Goal: Transaction & Acquisition: Purchase product/service

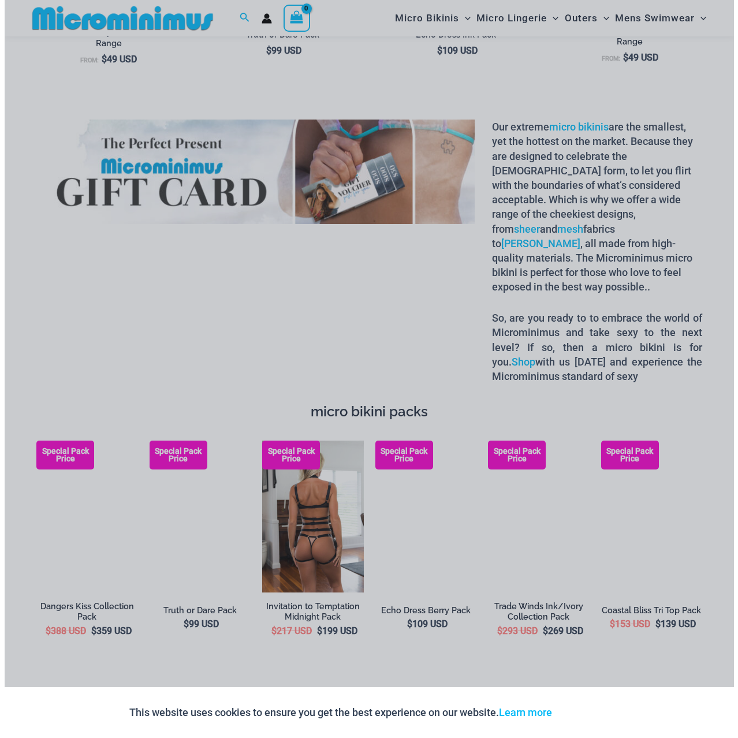
scroll to position [1494, 0]
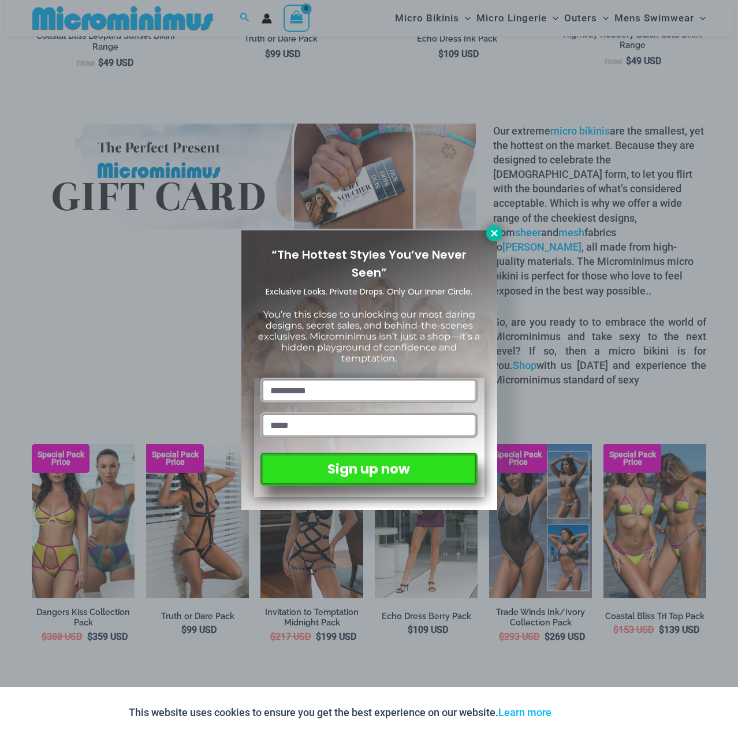
click at [494, 224] on div "“The Hottest Styles You’ve Never Seen” Exclusive Looks. Private Drops. Only Our…" at bounding box center [369, 369] width 738 height 738
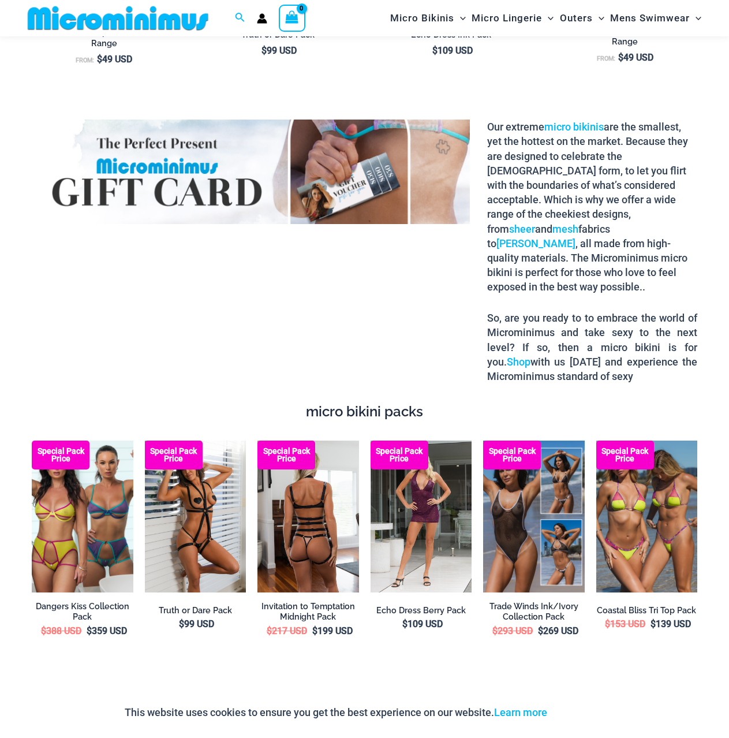
scroll to position [1433, 0]
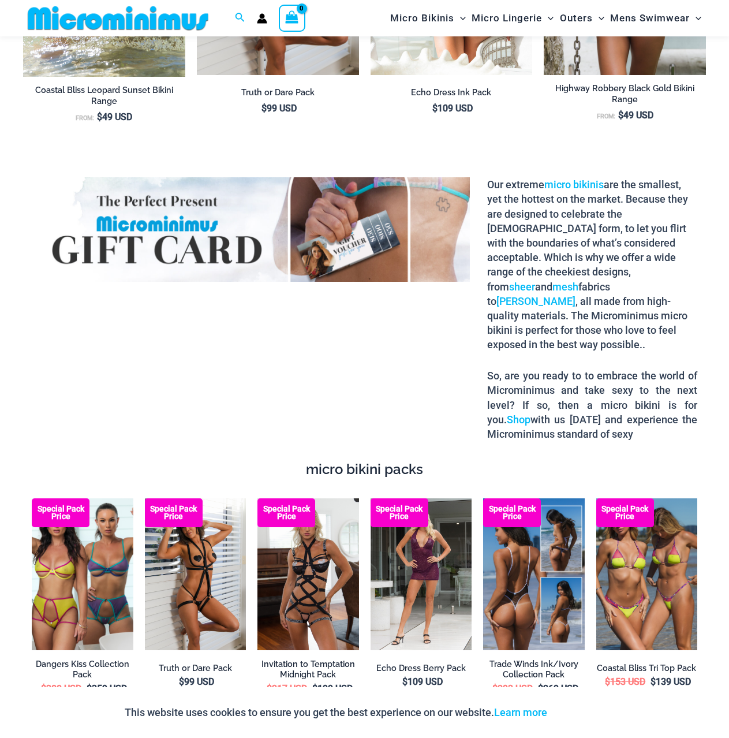
click at [518, 561] on img at bounding box center [534, 574] width 102 height 152
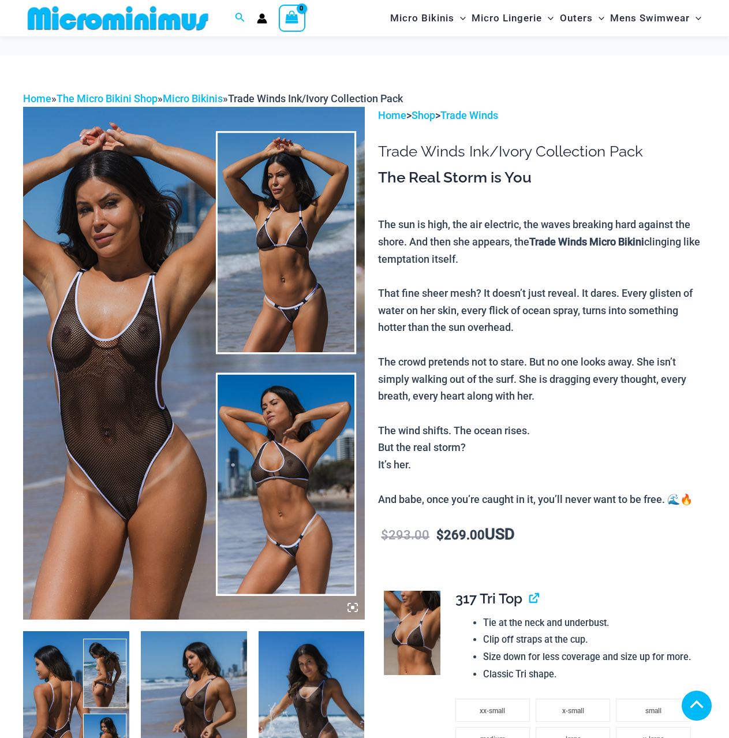
scroll to position [229, 0]
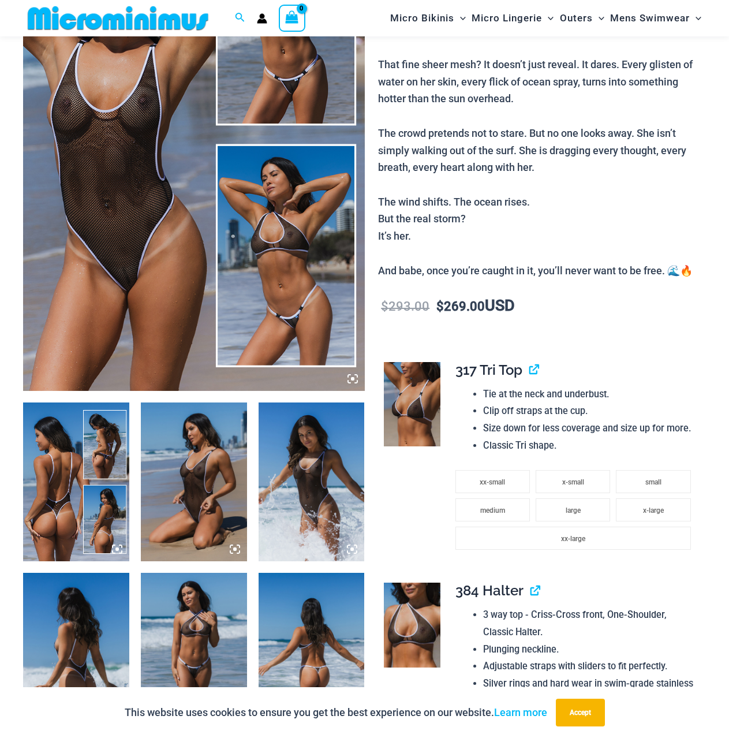
click at [118, 547] on icon at bounding box center [117, 549] width 10 height 10
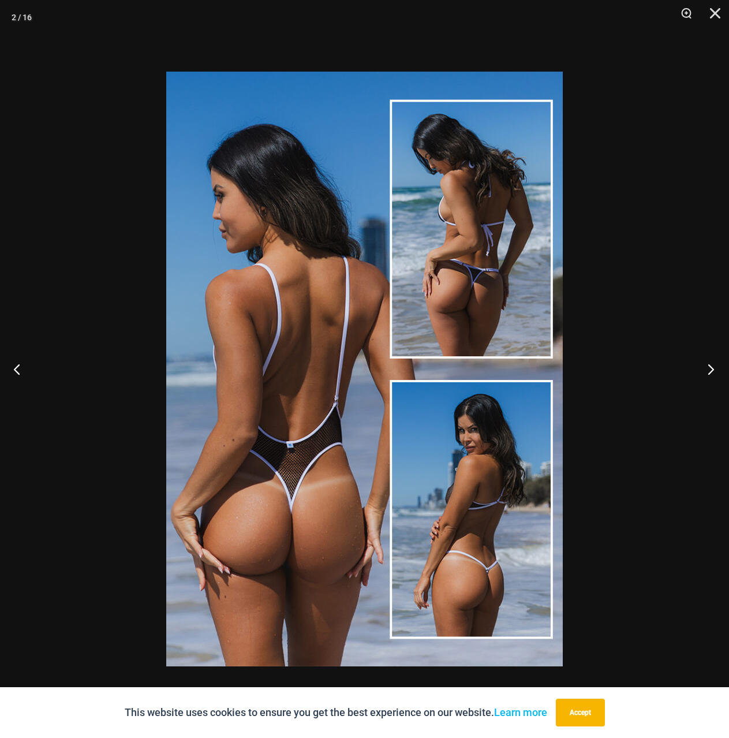
click at [714, 364] on button "Next" at bounding box center [707, 369] width 43 height 58
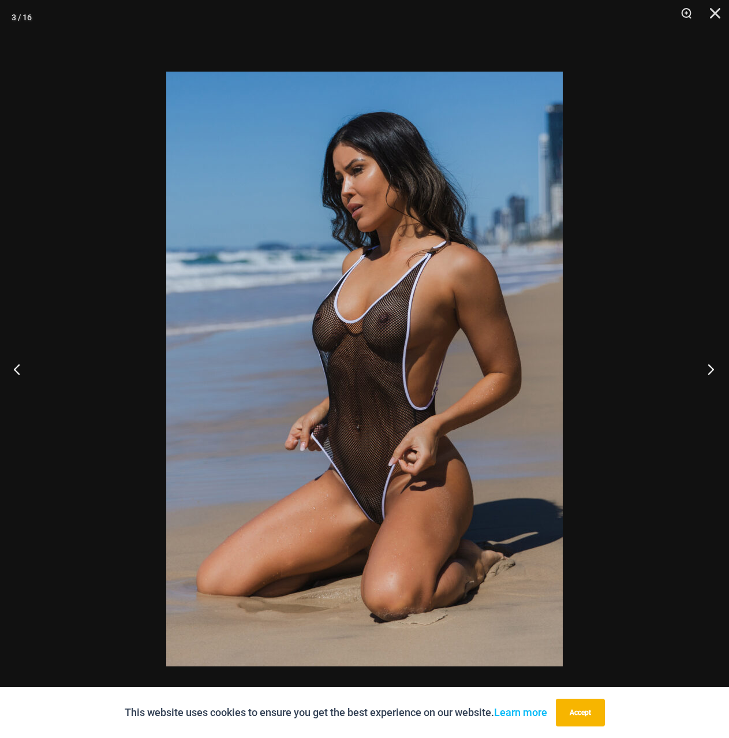
click at [713, 365] on button "Next" at bounding box center [707, 369] width 43 height 58
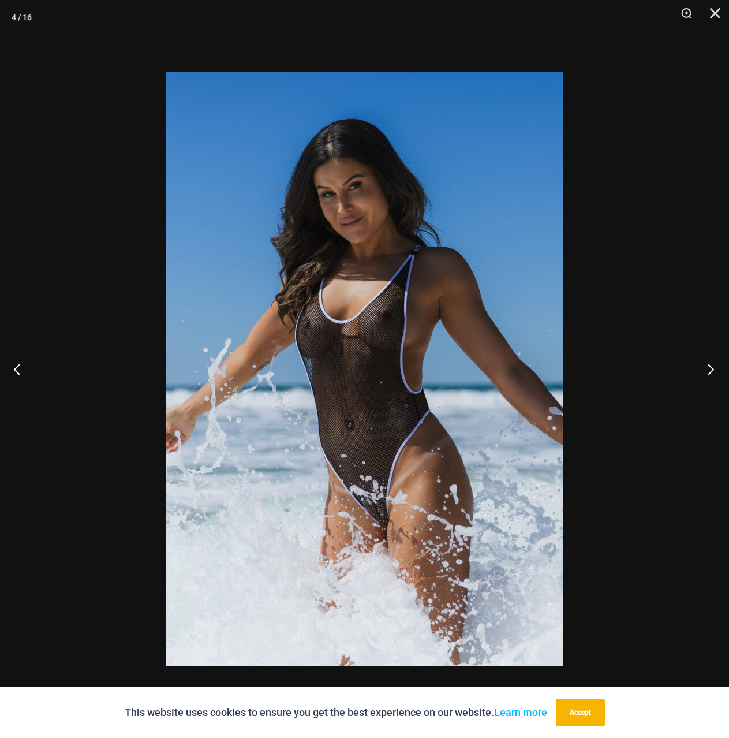
click at [713, 365] on button "Next" at bounding box center [707, 369] width 43 height 58
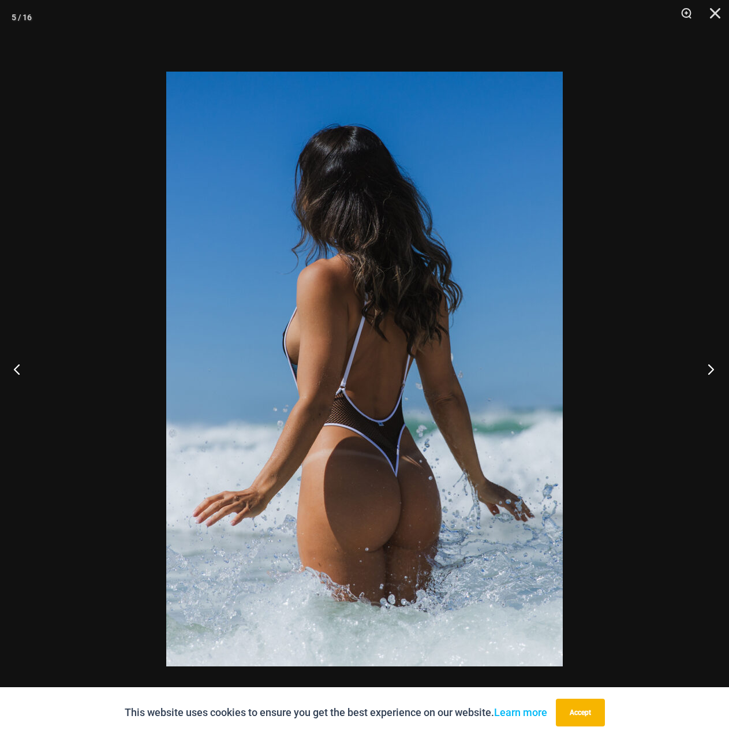
click at [713, 365] on button "Next" at bounding box center [707, 369] width 43 height 58
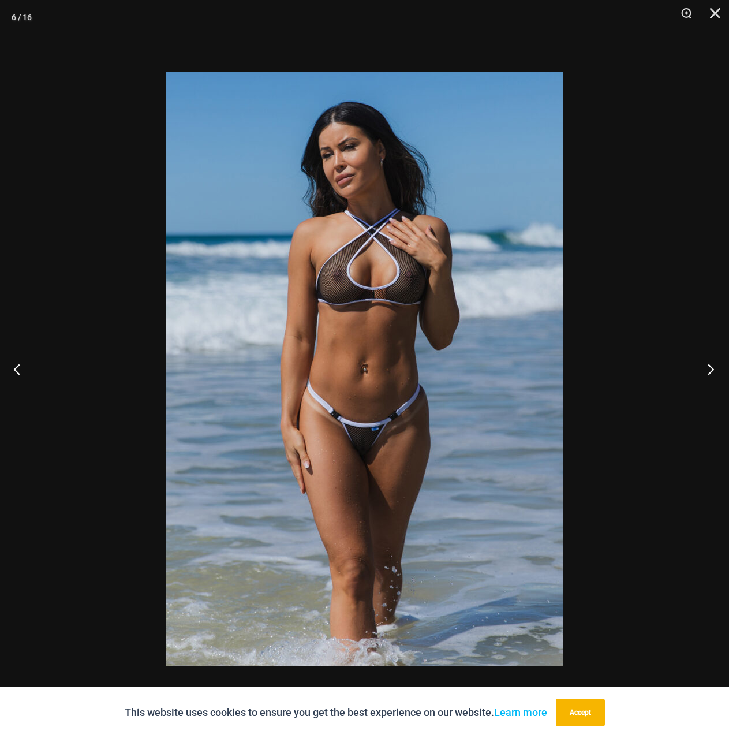
click at [713, 365] on button "Next" at bounding box center [707, 369] width 43 height 58
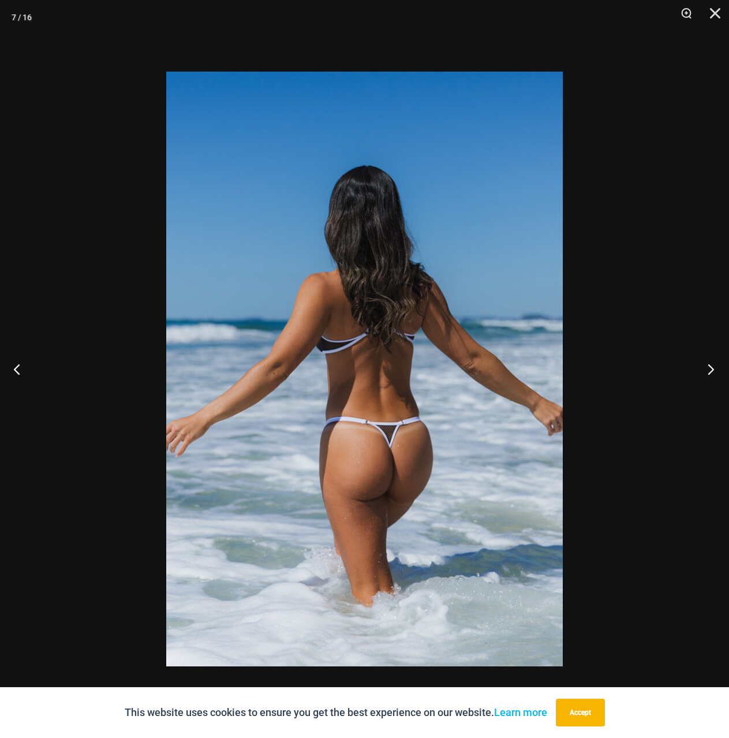
click at [713, 365] on button "Next" at bounding box center [707, 369] width 43 height 58
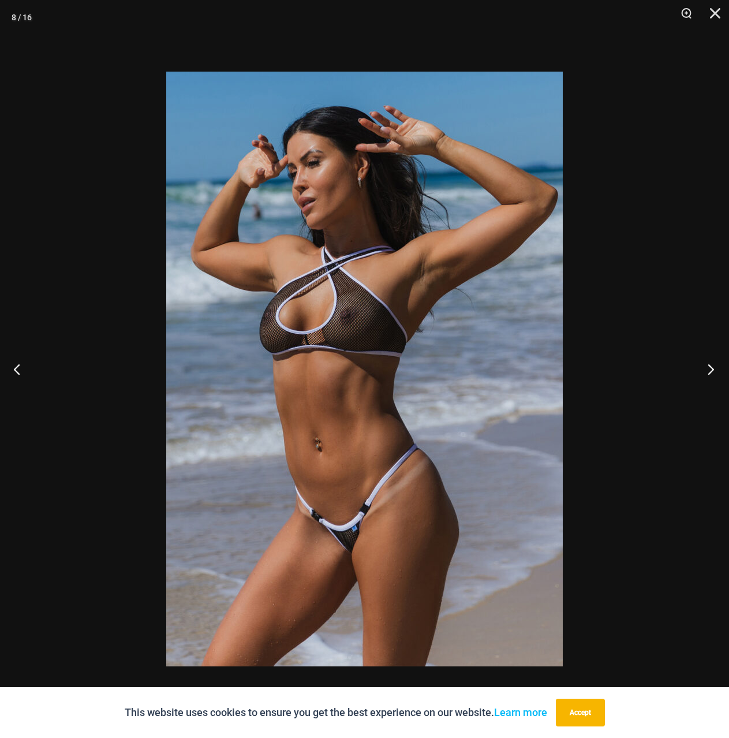
click at [713, 365] on button "Next" at bounding box center [707, 369] width 43 height 58
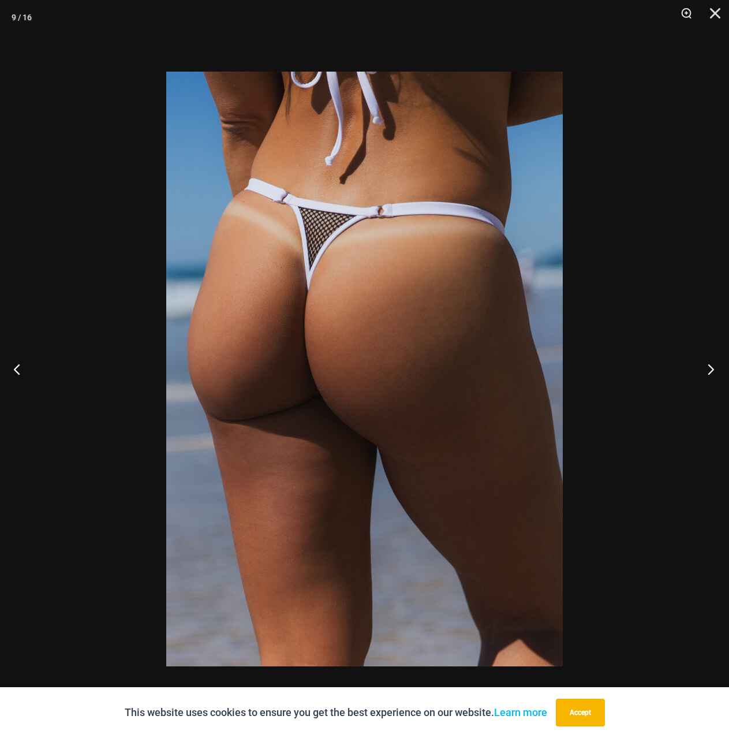
click at [713, 365] on button "Next" at bounding box center [707, 369] width 43 height 58
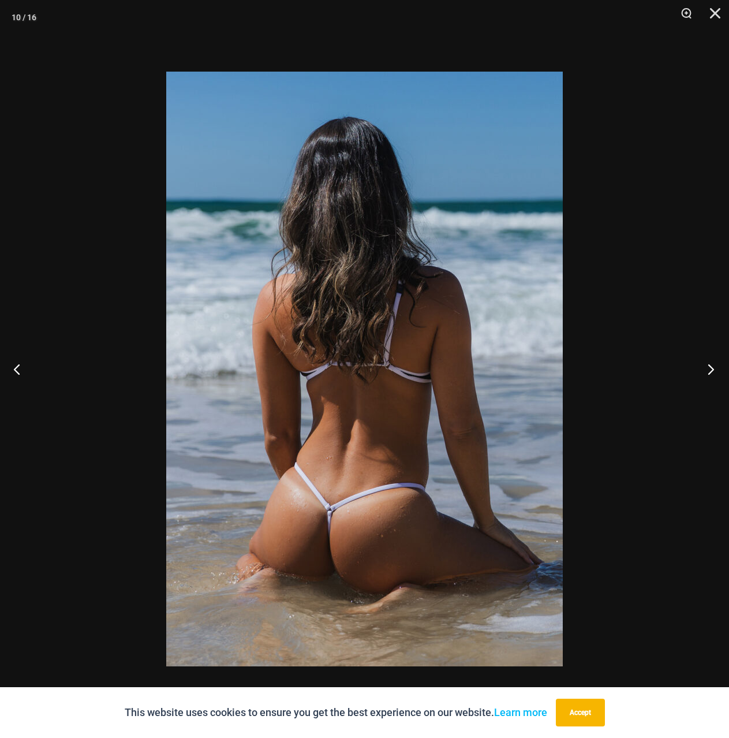
click at [713, 365] on button "Next" at bounding box center [707, 369] width 43 height 58
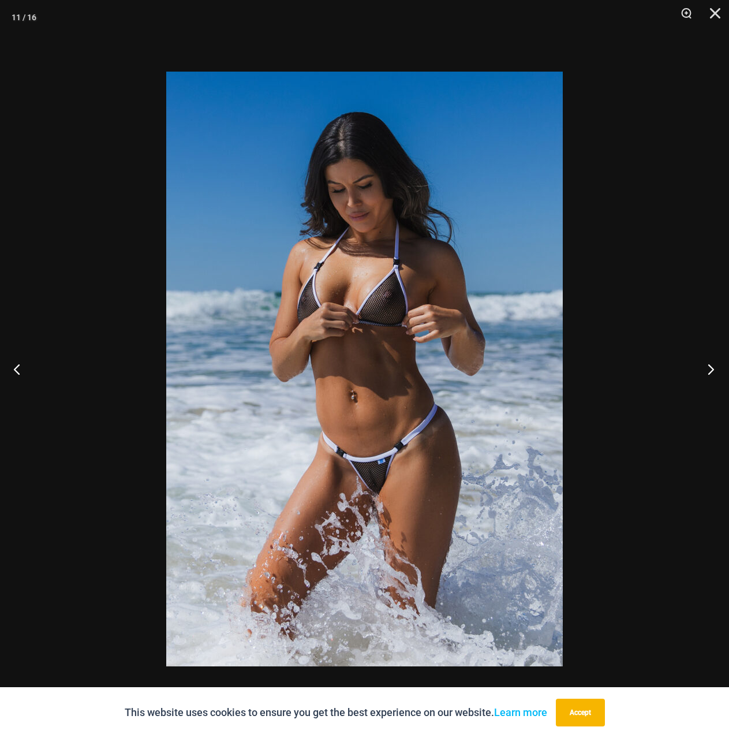
click at [713, 365] on button "Next" at bounding box center [707, 369] width 43 height 58
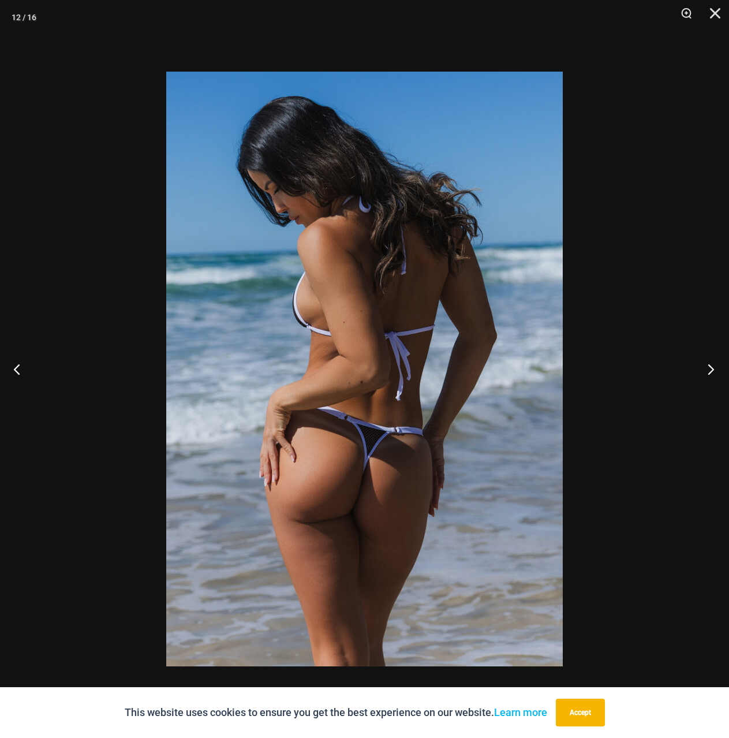
click at [713, 365] on button "Next" at bounding box center [707, 369] width 43 height 58
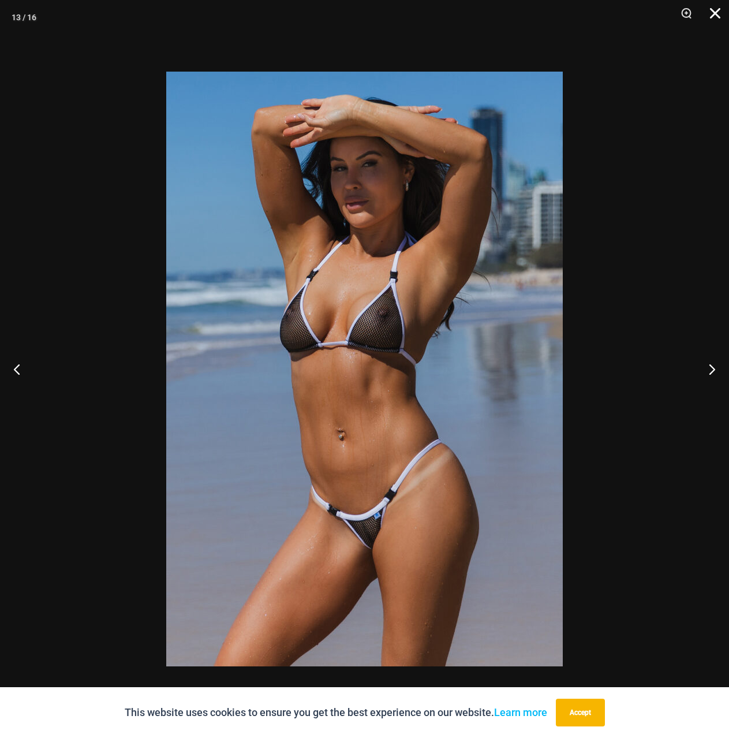
click at [715, 8] on button "Close" at bounding box center [711, 17] width 29 height 35
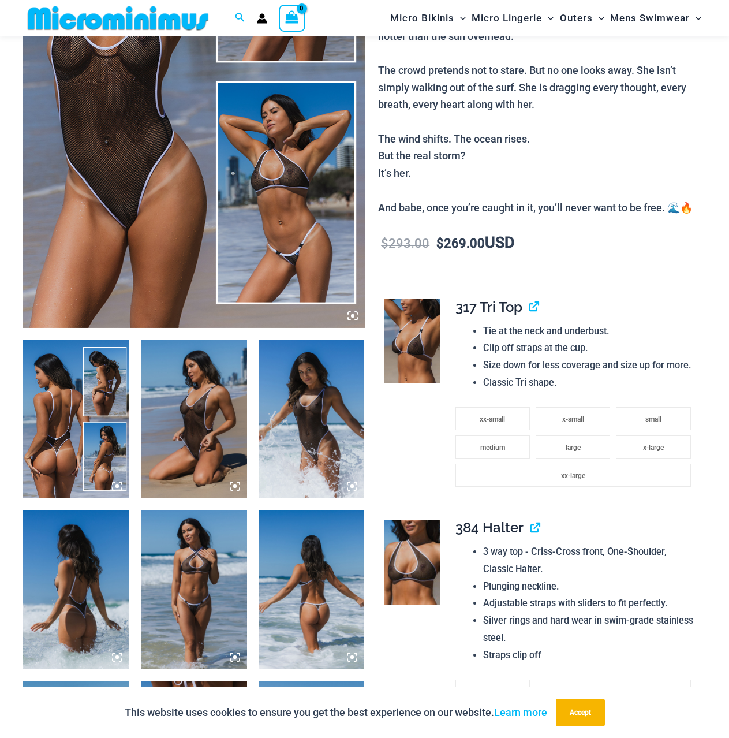
scroll to position [0, 0]
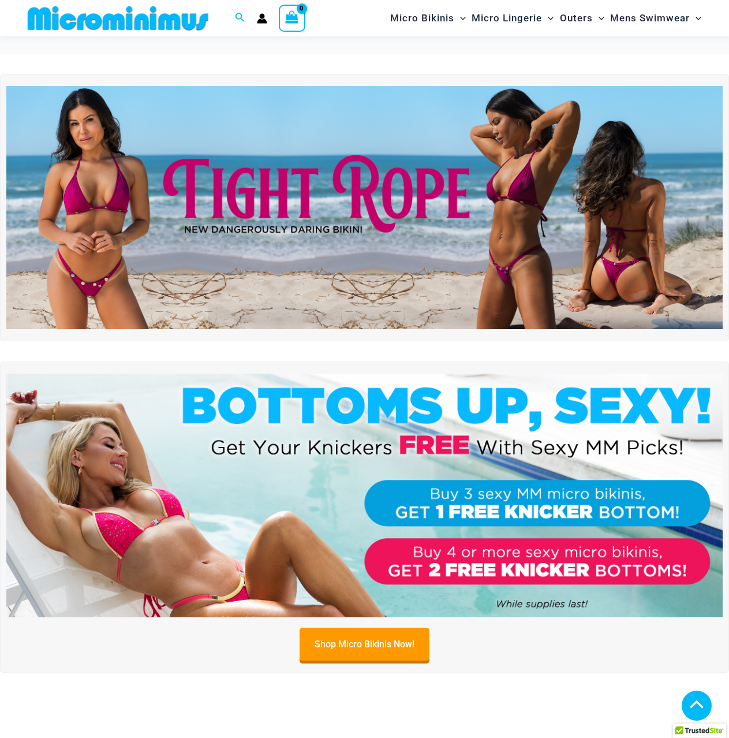
scroll to position [2491, 0]
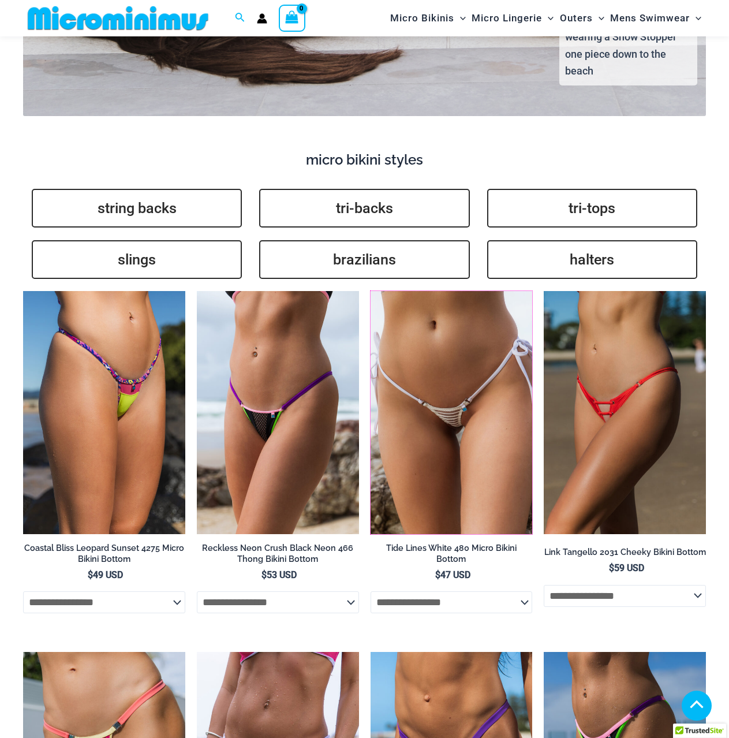
click at [371, 291] on img at bounding box center [371, 291] width 0 height 0
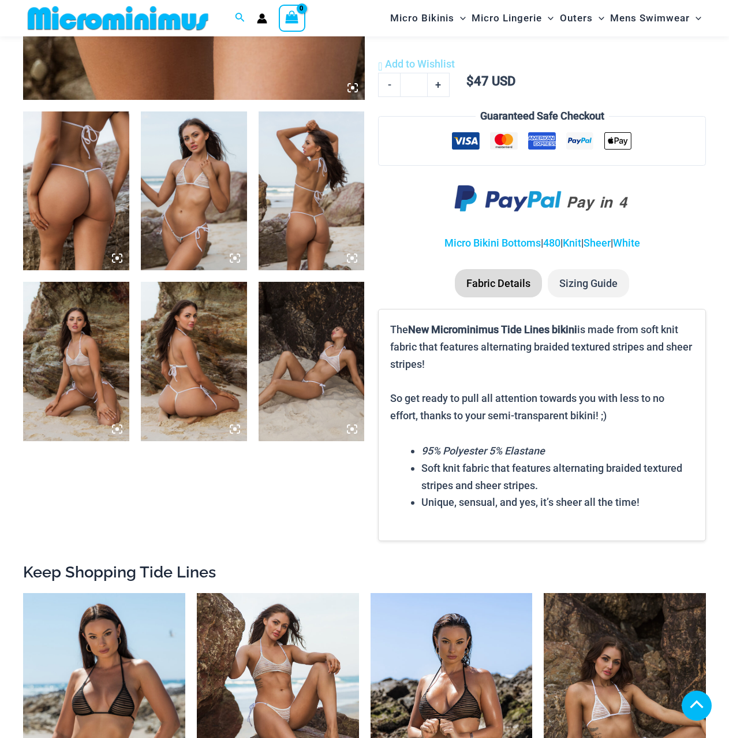
scroll to position [518, 0]
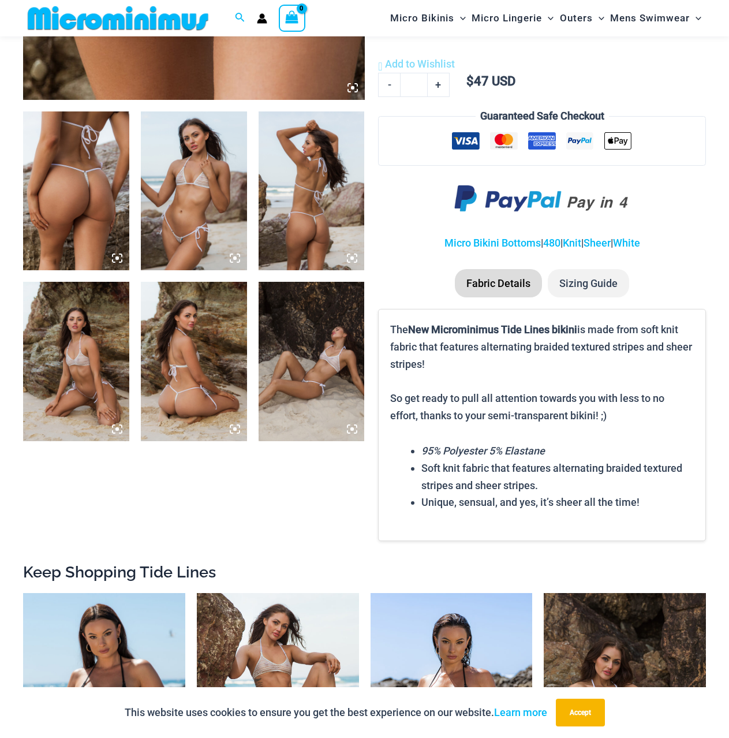
click at [116, 256] on icon at bounding box center [117, 258] width 10 height 10
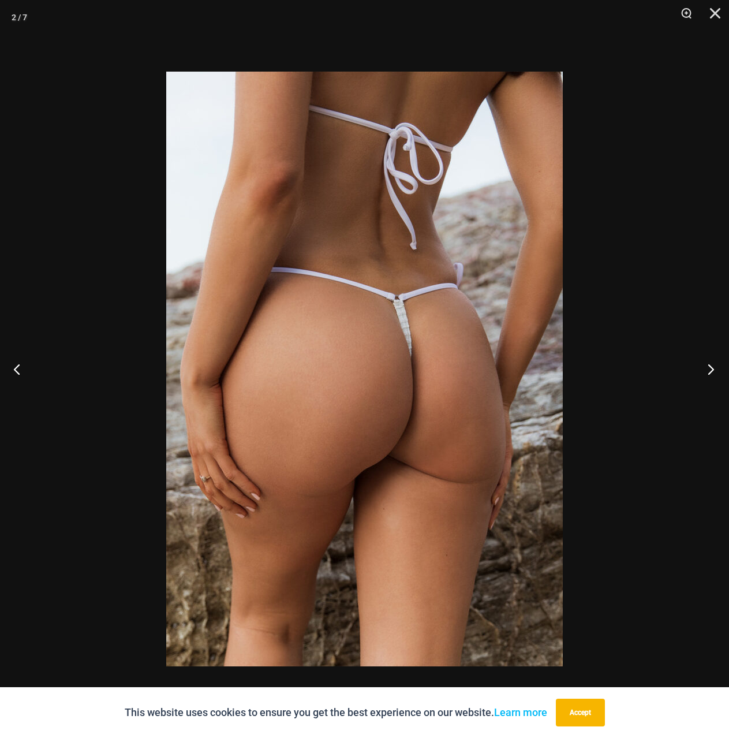
click at [706, 365] on button "Next" at bounding box center [707, 369] width 43 height 58
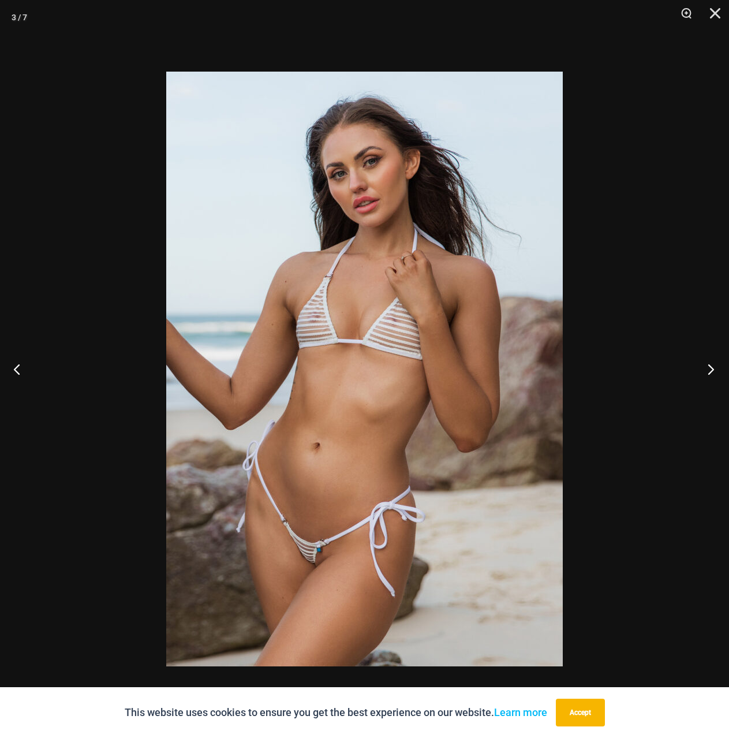
click at [704, 365] on button "Next" at bounding box center [707, 369] width 43 height 58
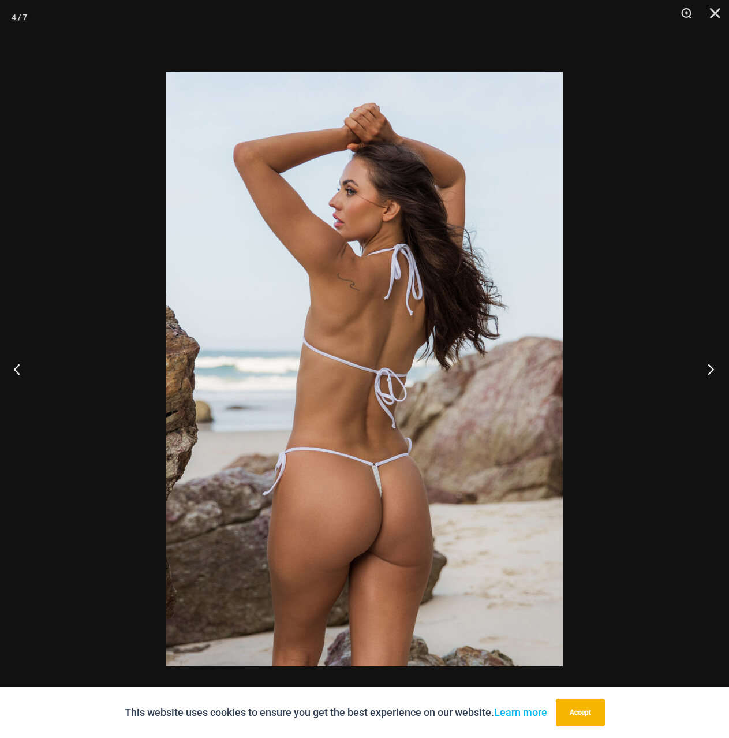
click at [704, 365] on button "Next" at bounding box center [707, 369] width 43 height 58
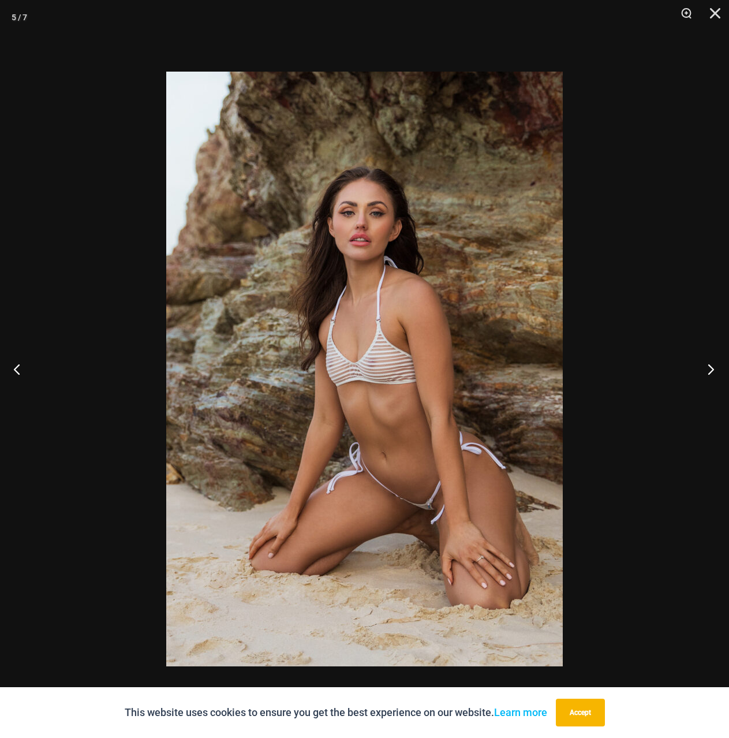
click at [704, 365] on button "Next" at bounding box center [707, 369] width 43 height 58
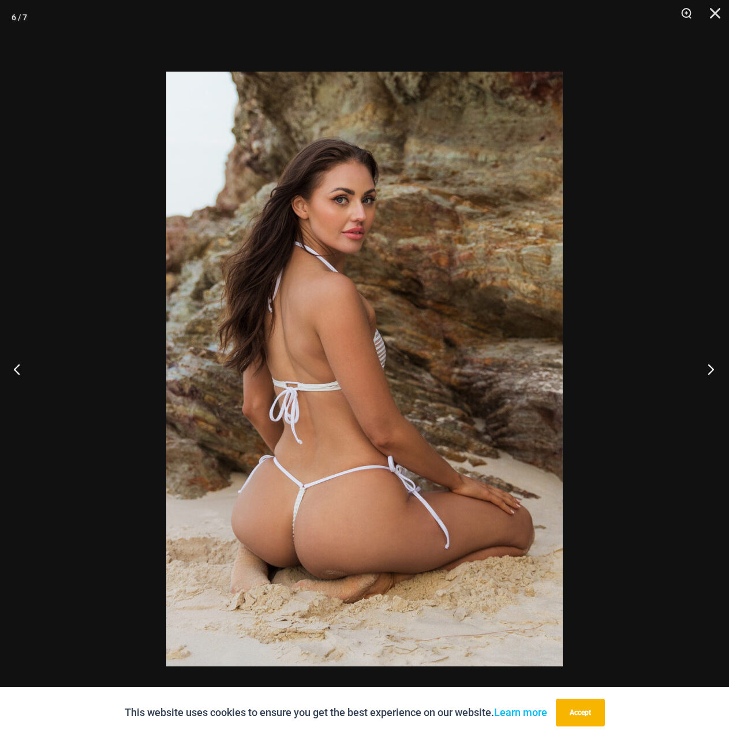
click at [704, 365] on button "Next" at bounding box center [707, 369] width 43 height 58
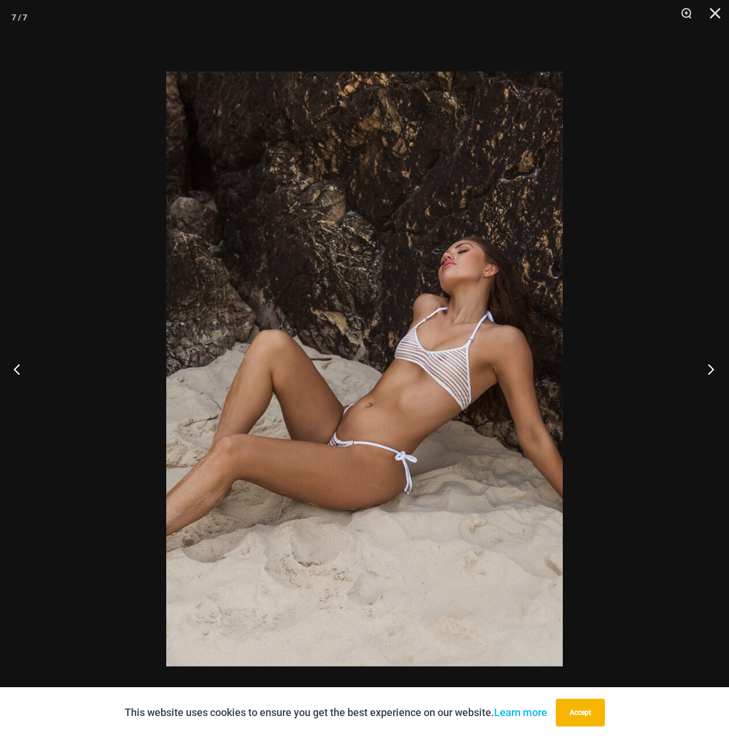
click at [704, 365] on button "Next" at bounding box center [707, 369] width 43 height 58
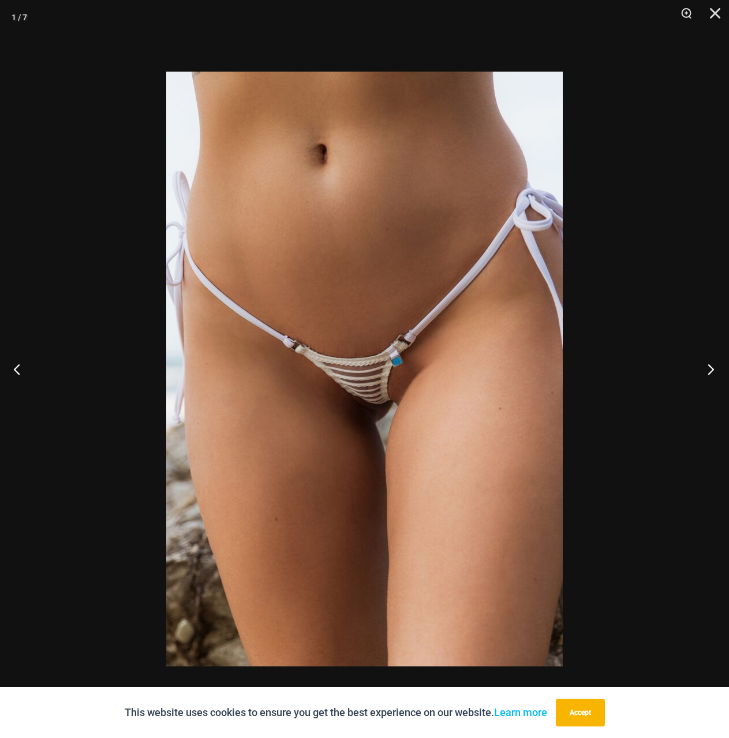
click at [704, 365] on button "Next" at bounding box center [707, 369] width 43 height 58
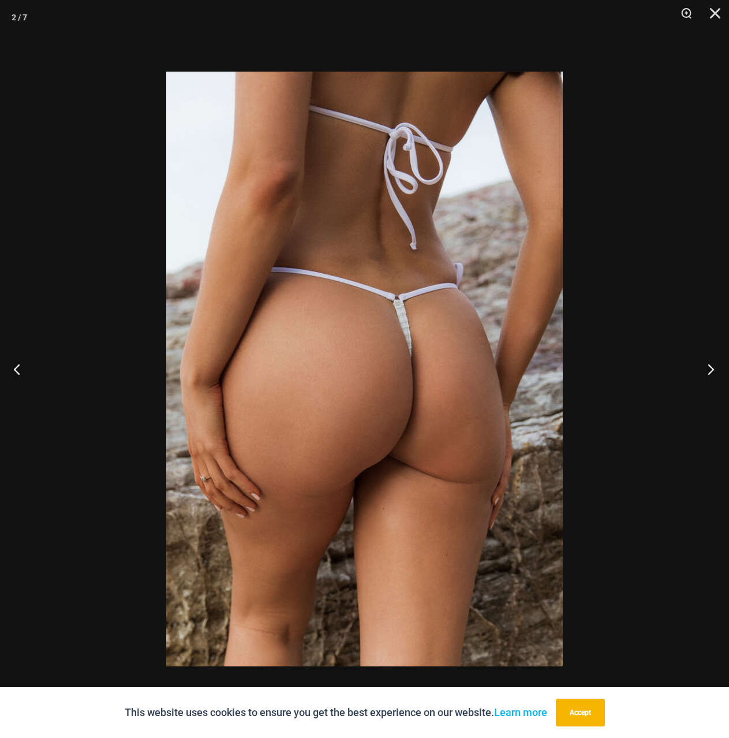
click at [704, 365] on button "Next" at bounding box center [707, 369] width 43 height 58
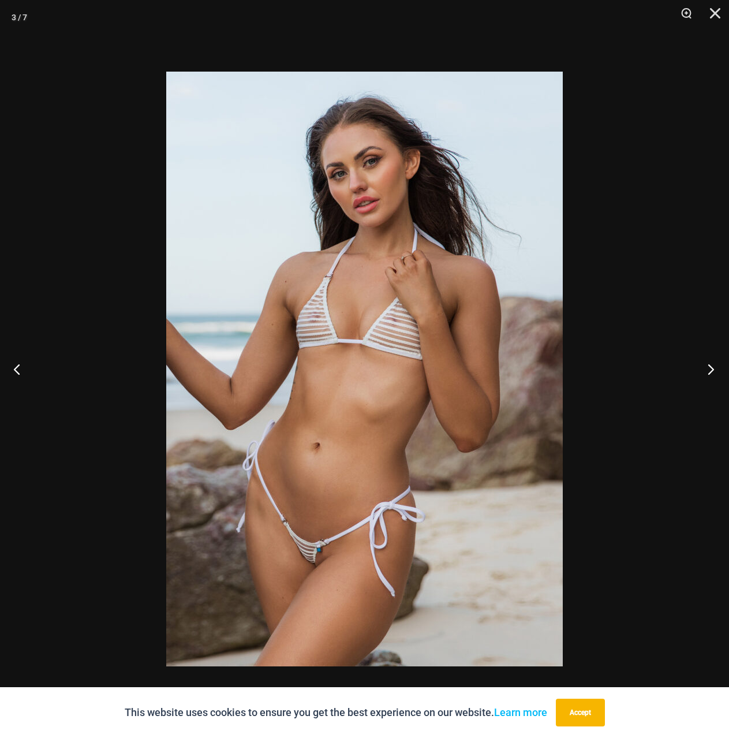
click at [704, 365] on button "Next" at bounding box center [707, 369] width 43 height 58
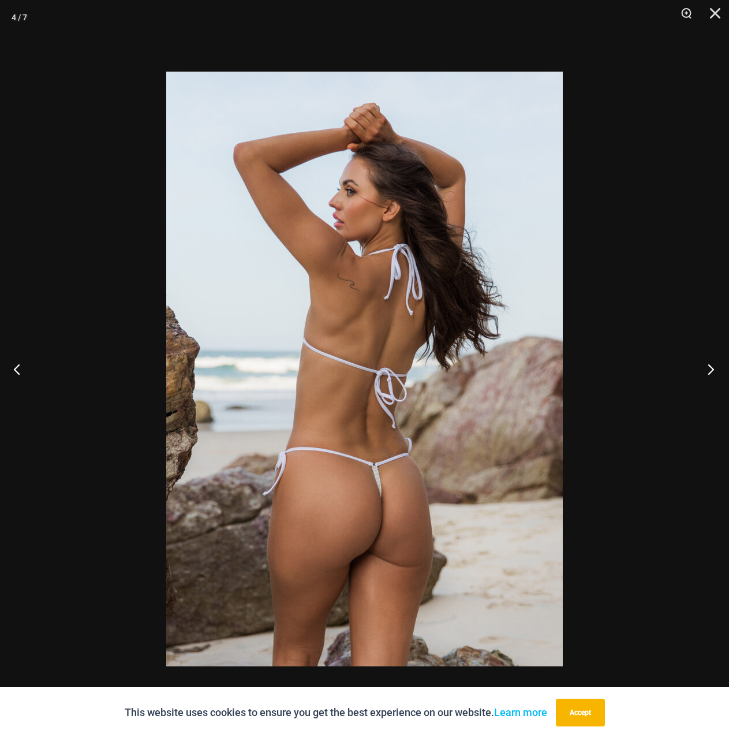
click at [704, 365] on button "Next" at bounding box center [707, 369] width 43 height 58
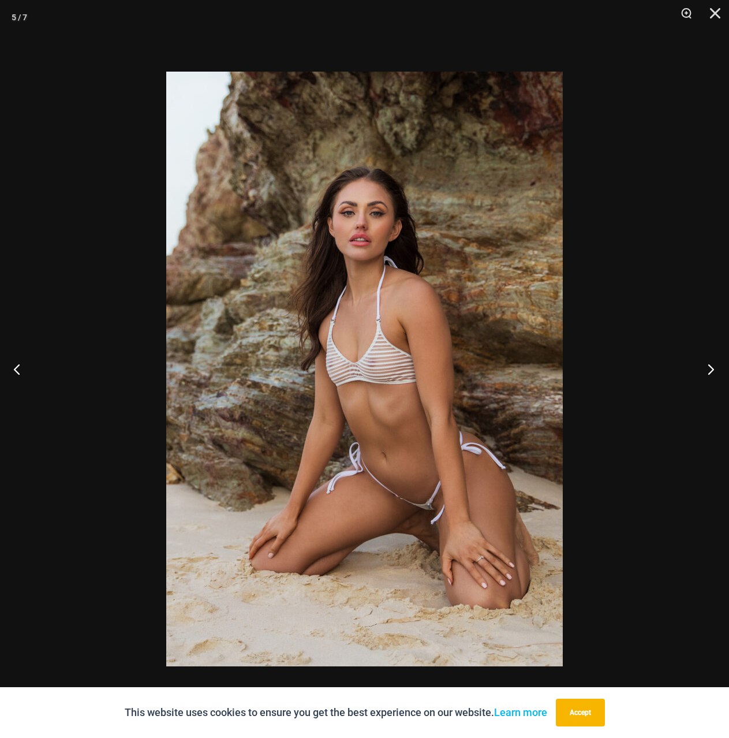
click at [704, 365] on button "Next" at bounding box center [707, 369] width 43 height 58
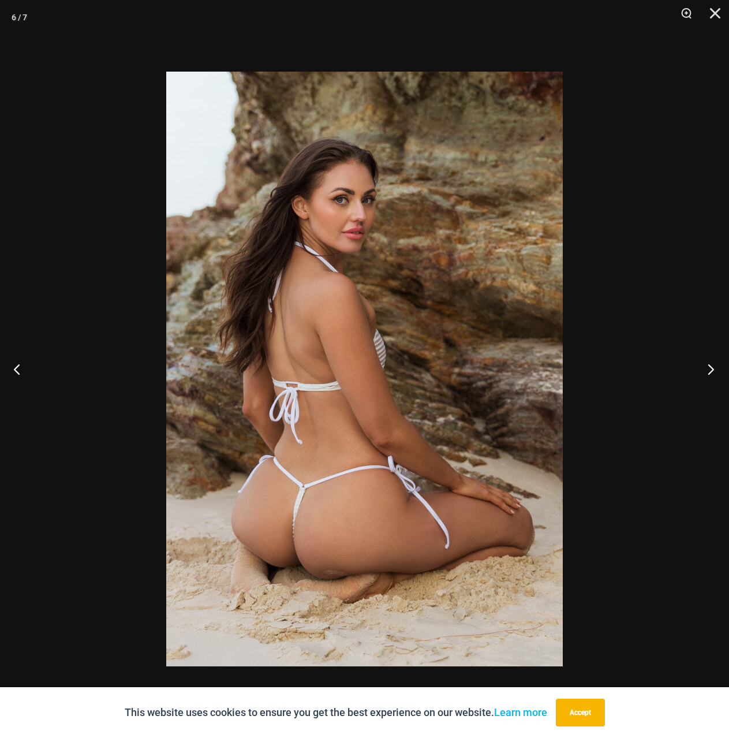
click at [704, 365] on button "Next" at bounding box center [707, 369] width 43 height 58
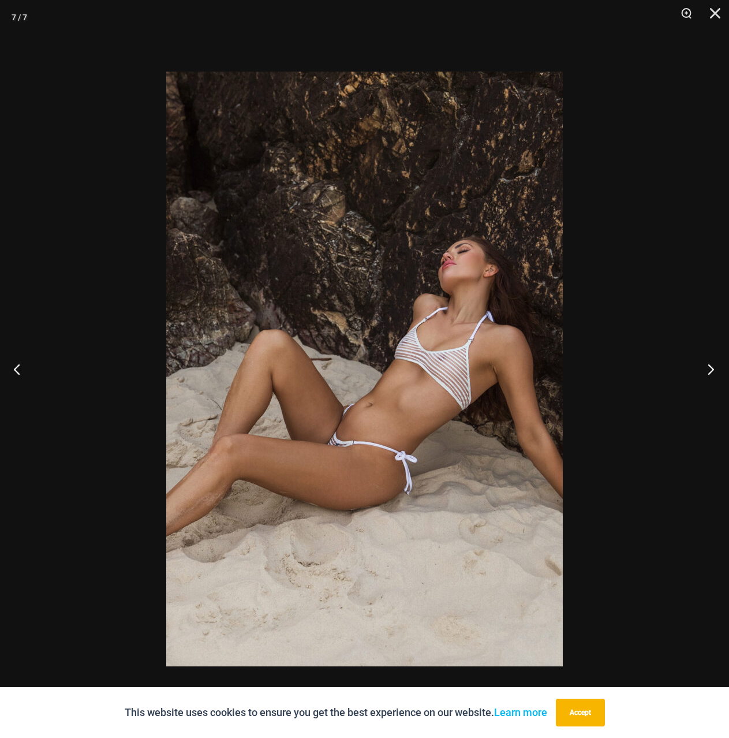
click at [704, 365] on button "Next" at bounding box center [707, 369] width 43 height 58
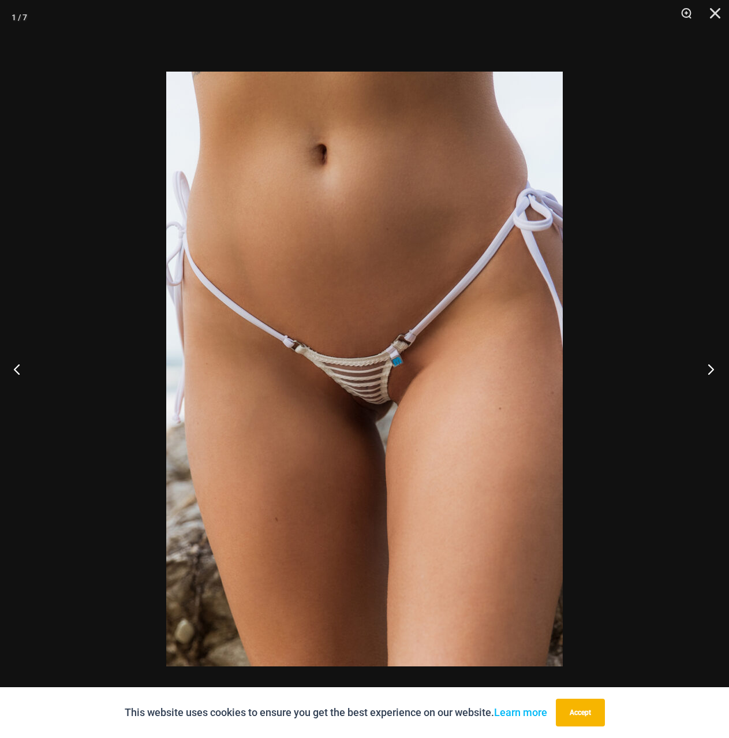
click at [710, 364] on button "Next" at bounding box center [707, 369] width 43 height 58
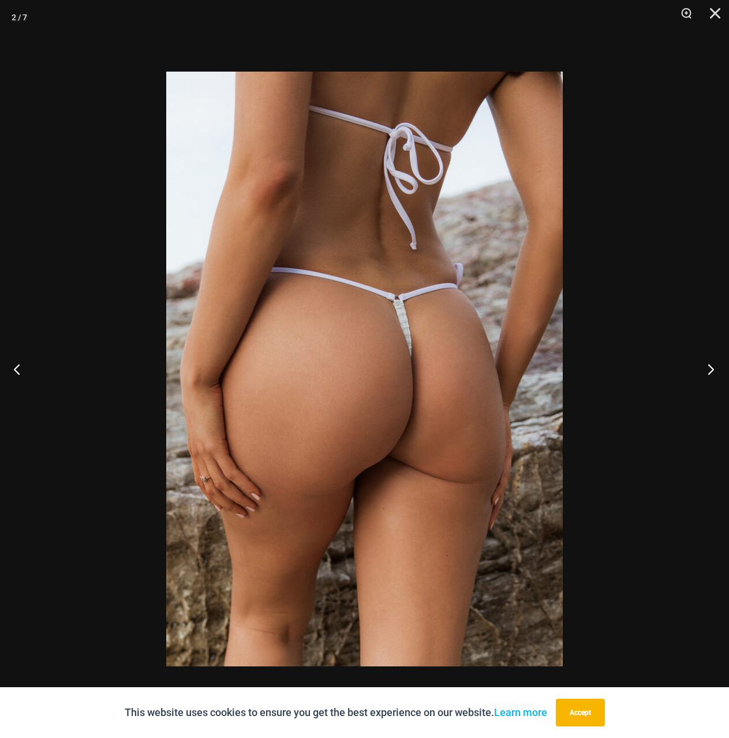
click at [710, 364] on button "Next" at bounding box center [707, 369] width 43 height 58
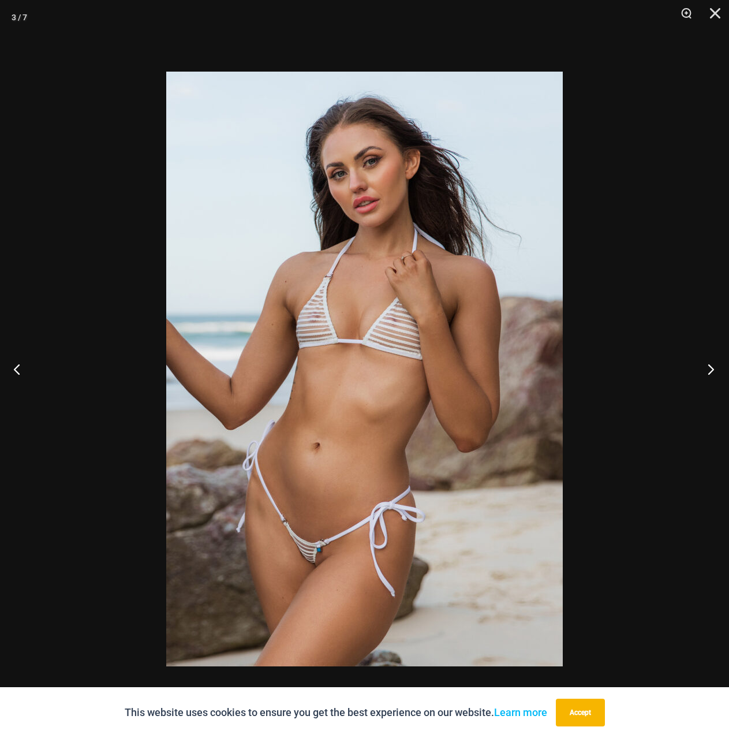
click at [710, 364] on button "Next" at bounding box center [707, 369] width 43 height 58
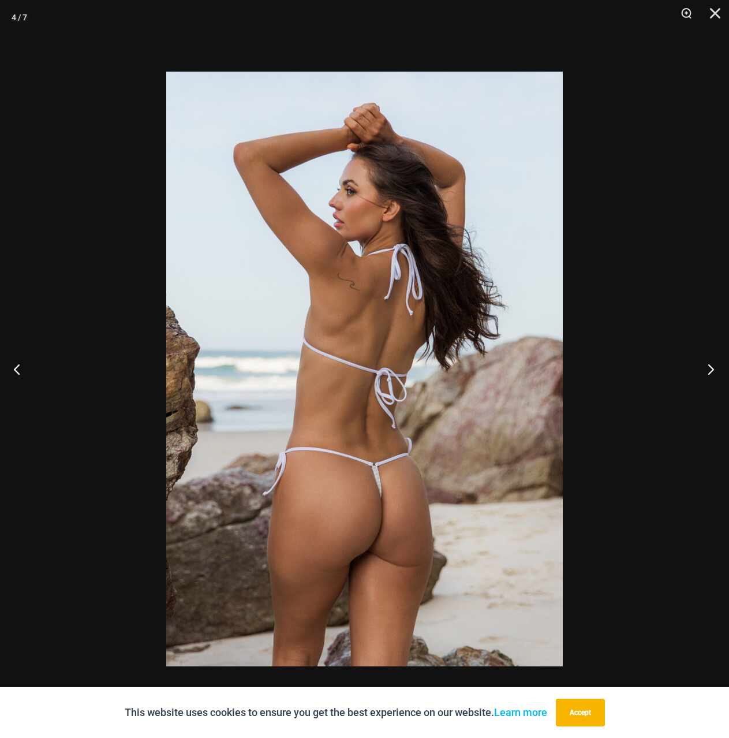
click at [710, 364] on button "Next" at bounding box center [707, 369] width 43 height 58
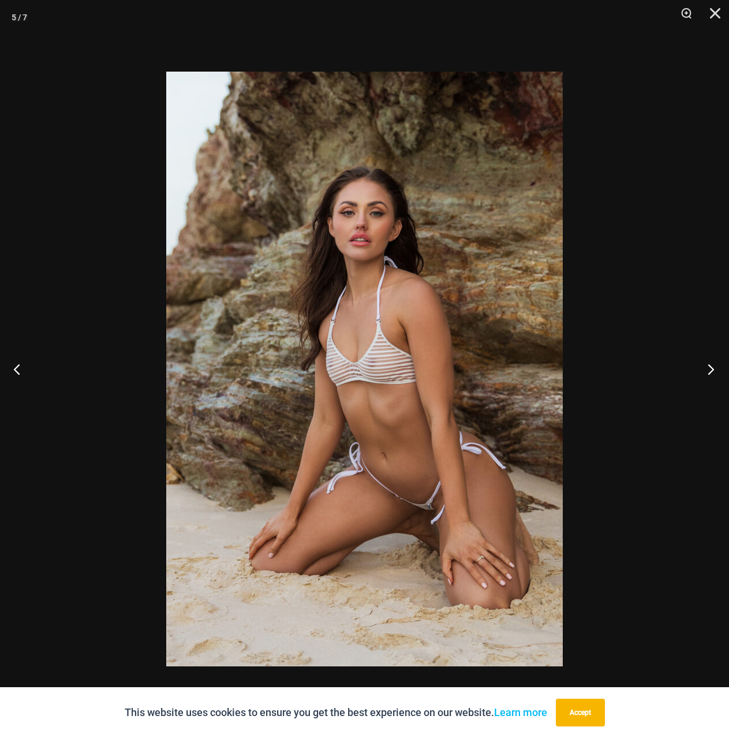
click at [710, 364] on button "Next" at bounding box center [707, 369] width 43 height 58
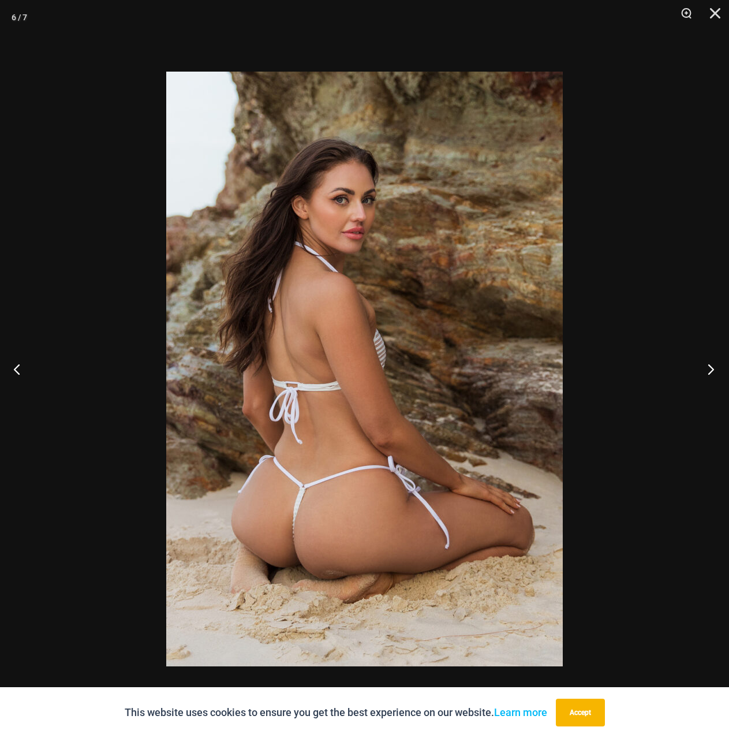
click at [710, 364] on button "Next" at bounding box center [707, 369] width 43 height 58
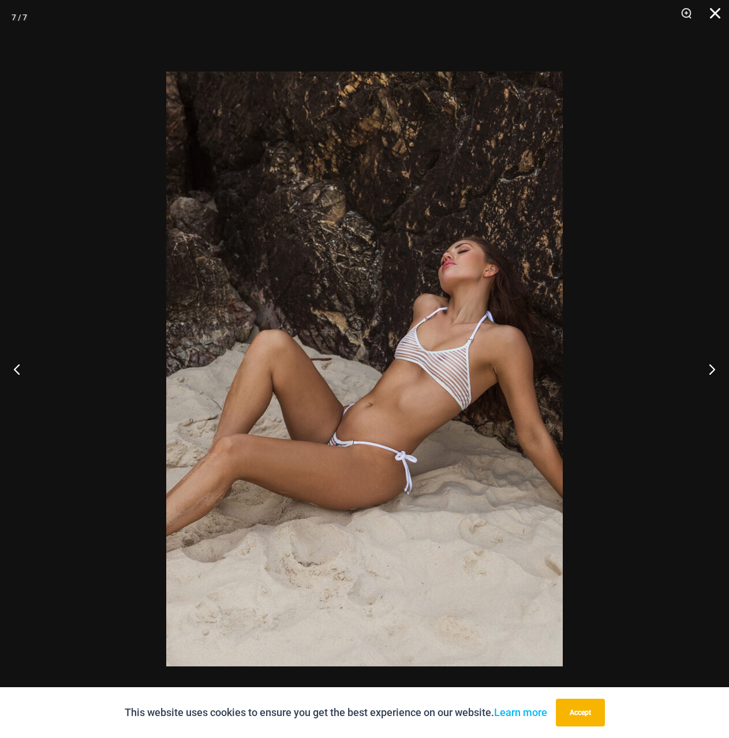
click at [710, 7] on button "Close" at bounding box center [711, 17] width 29 height 35
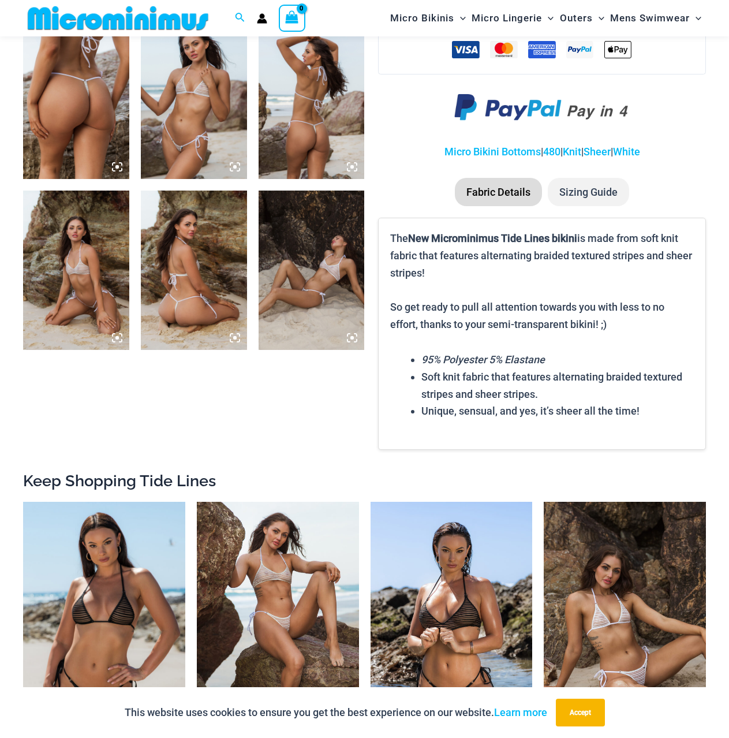
scroll to position [807, 0]
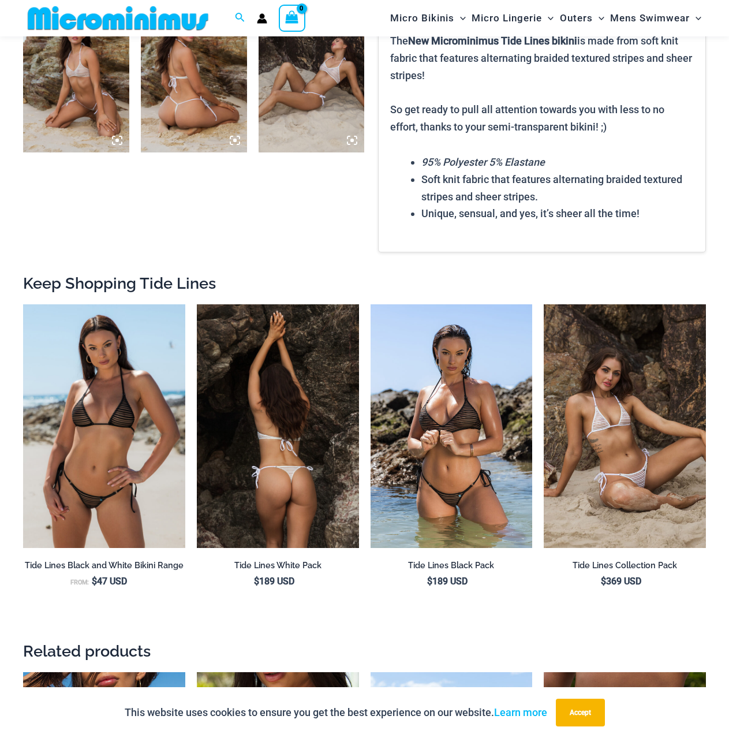
click at [326, 460] on img at bounding box center [278, 425] width 162 height 243
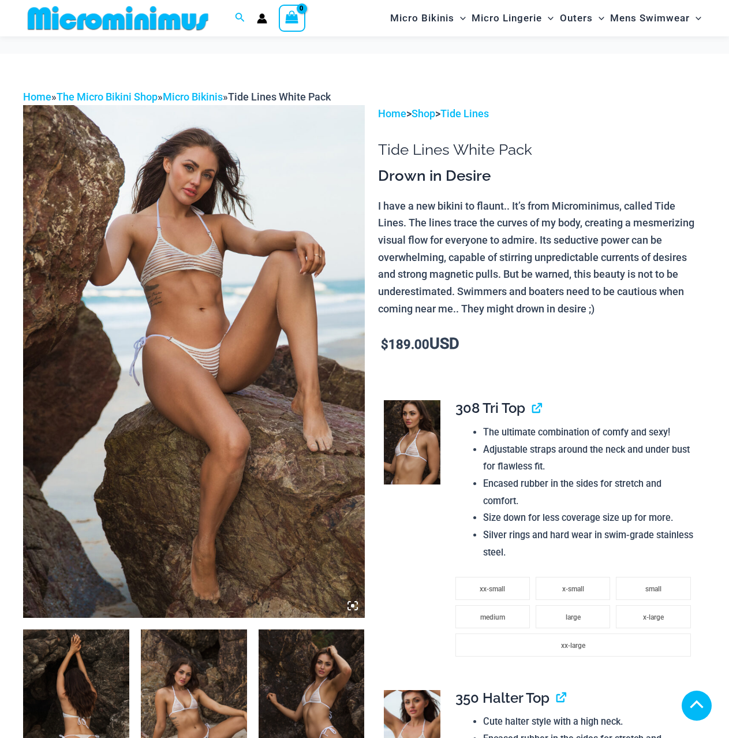
scroll to position [231, 0]
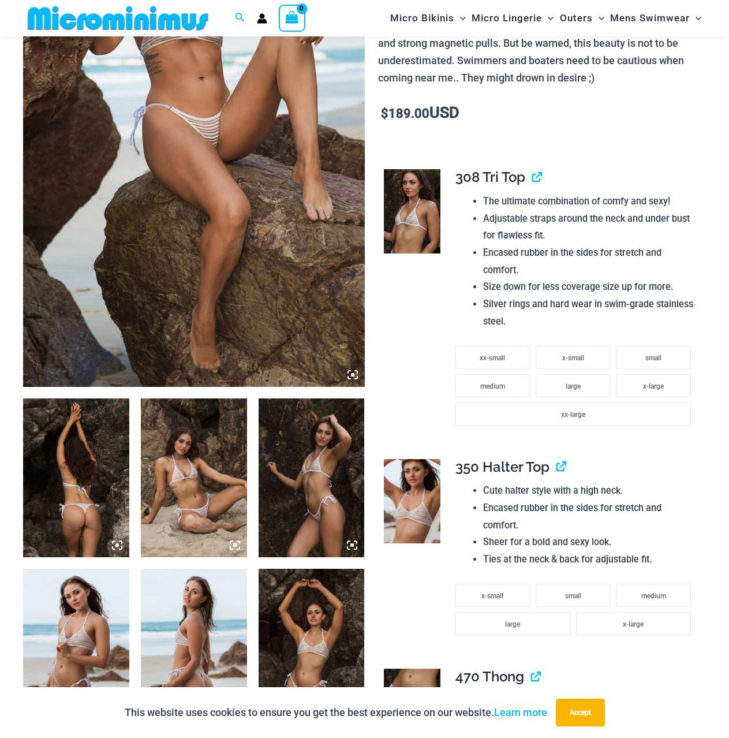
click at [236, 545] on icon at bounding box center [234, 544] width 3 height 3
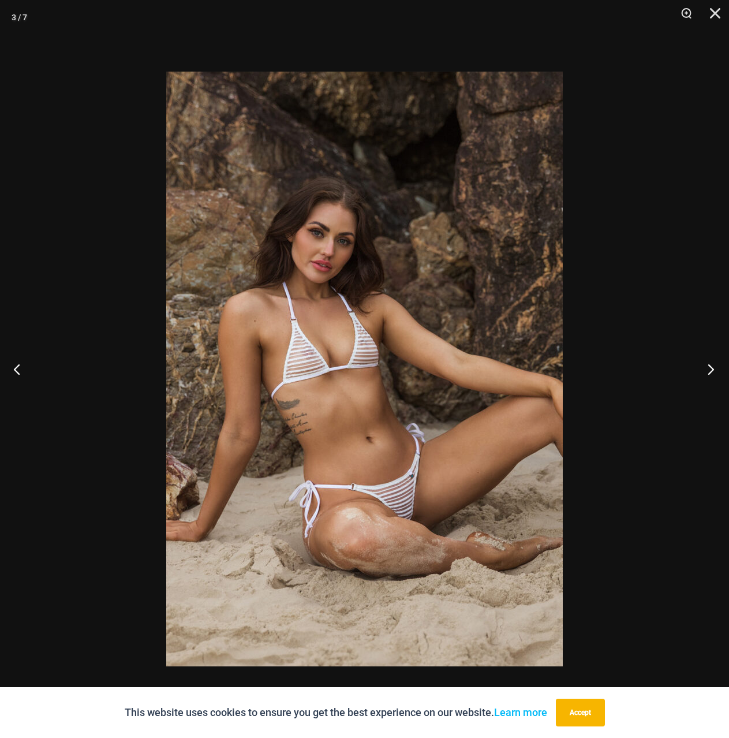
click at [706, 371] on button "Next" at bounding box center [707, 369] width 43 height 58
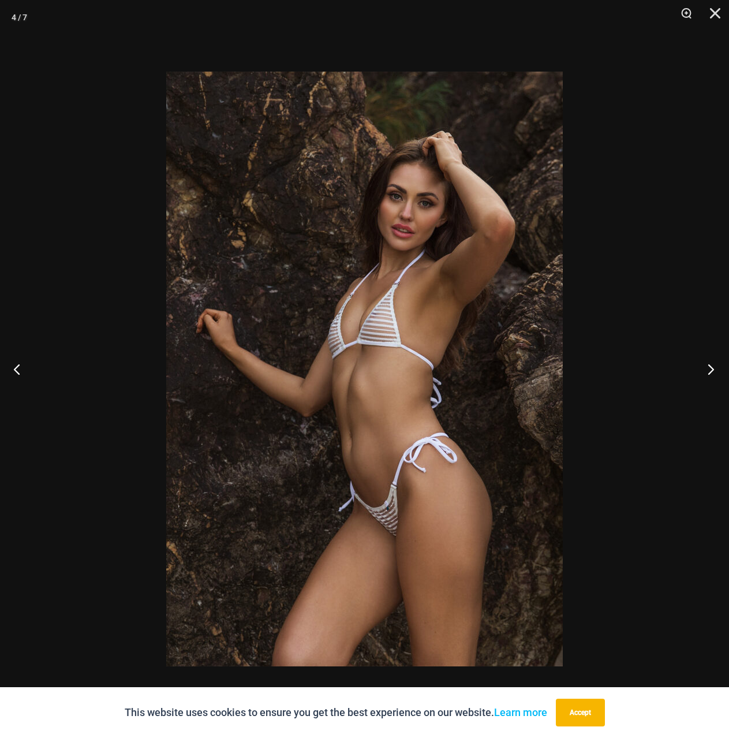
click at [706, 371] on button "Next" at bounding box center [707, 369] width 43 height 58
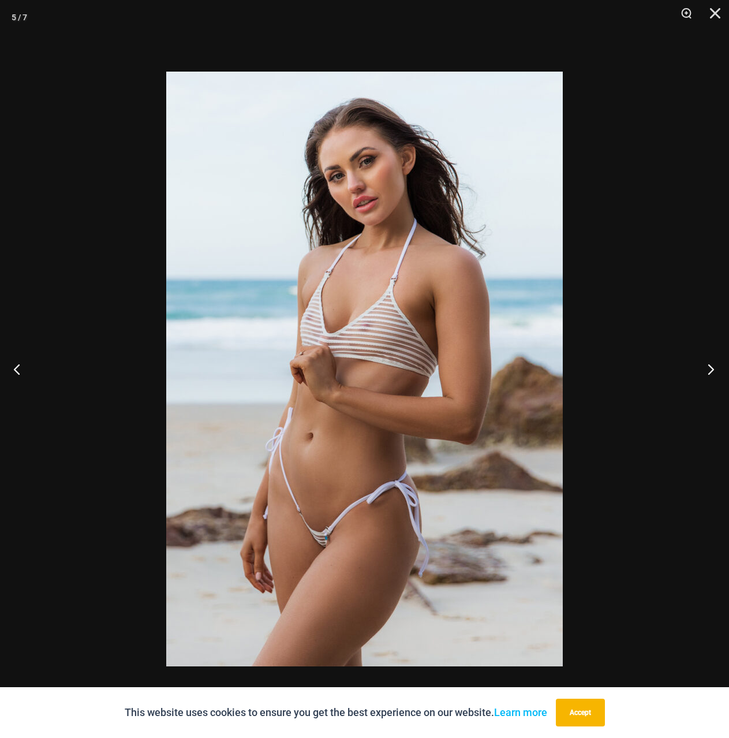
click at [708, 364] on button "Next" at bounding box center [707, 369] width 43 height 58
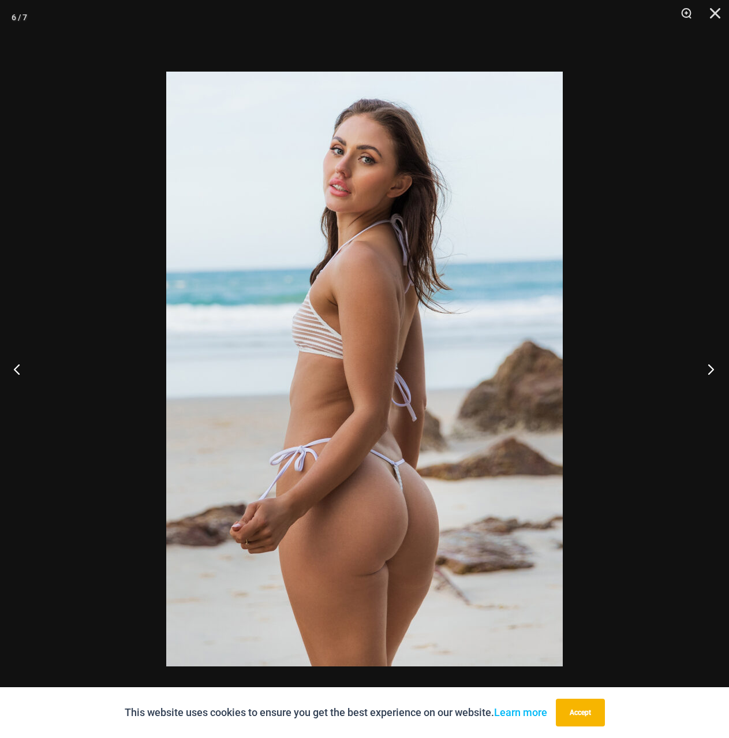
click at [708, 364] on button "Next" at bounding box center [707, 369] width 43 height 58
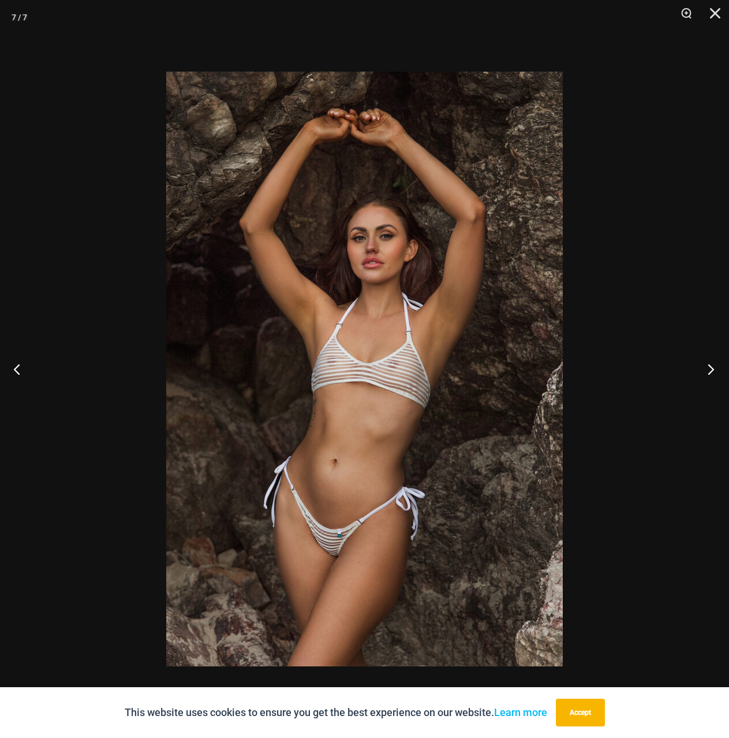
click at [708, 364] on button "Next" at bounding box center [707, 369] width 43 height 58
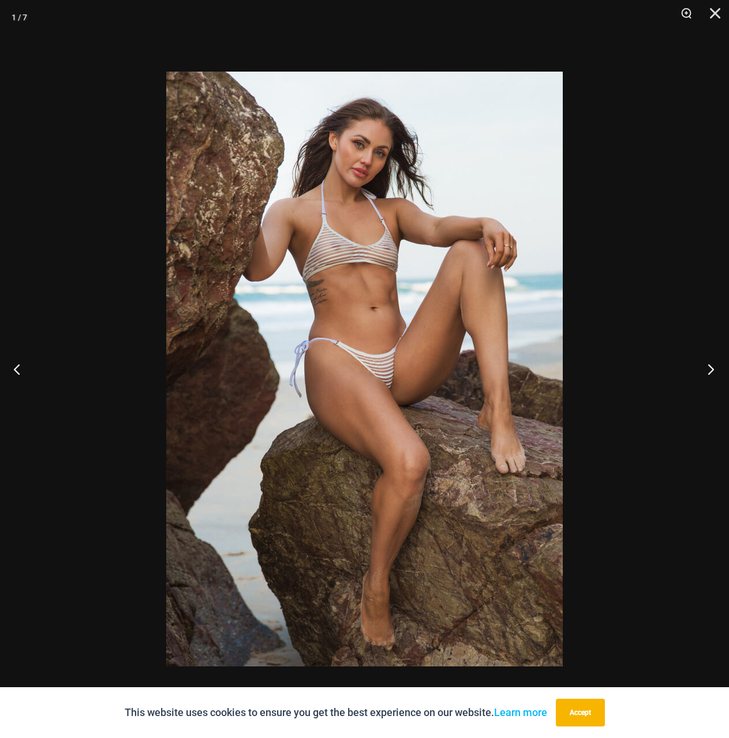
click at [708, 364] on button "Next" at bounding box center [707, 369] width 43 height 58
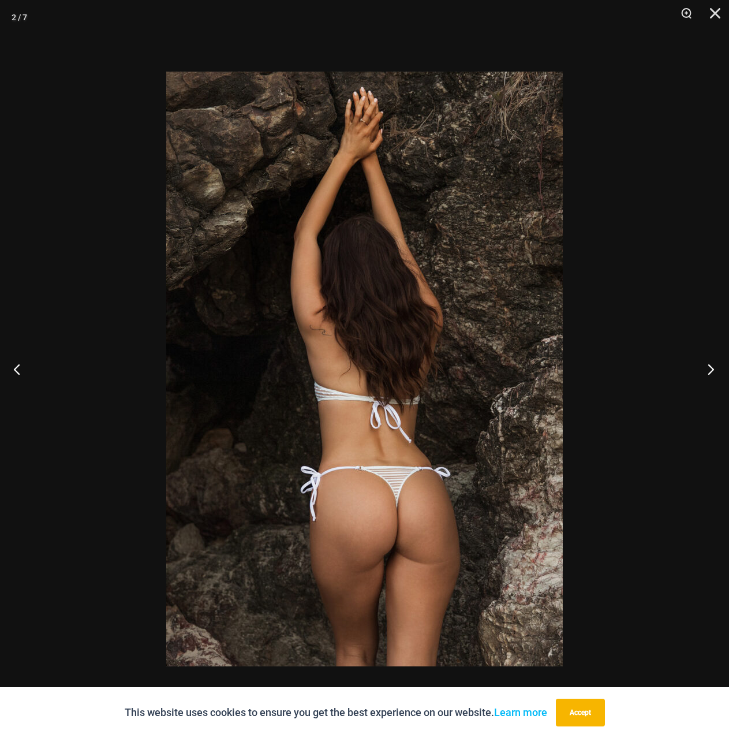
click at [708, 364] on button "Next" at bounding box center [707, 369] width 43 height 58
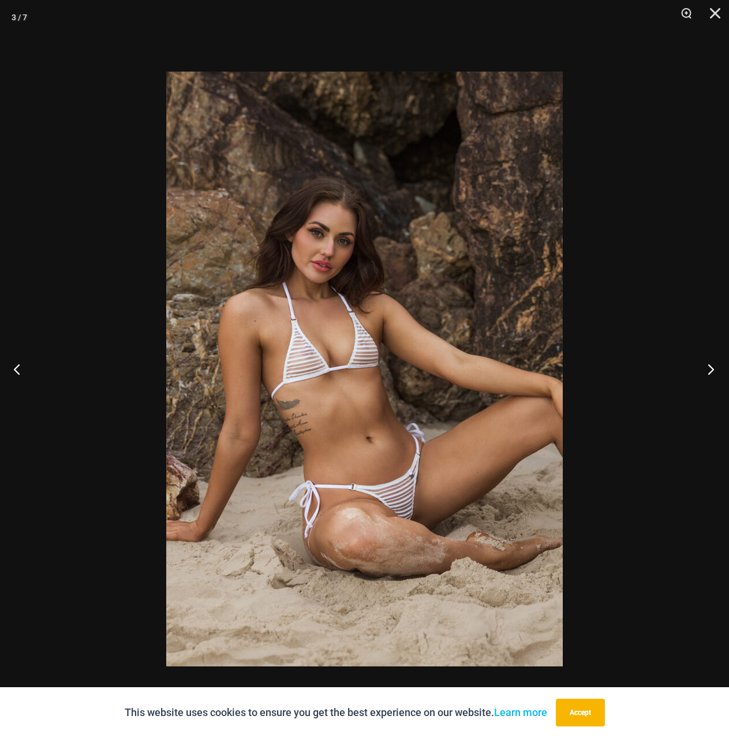
click at [709, 370] on button "Next" at bounding box center [707, 369] width 43 height 58
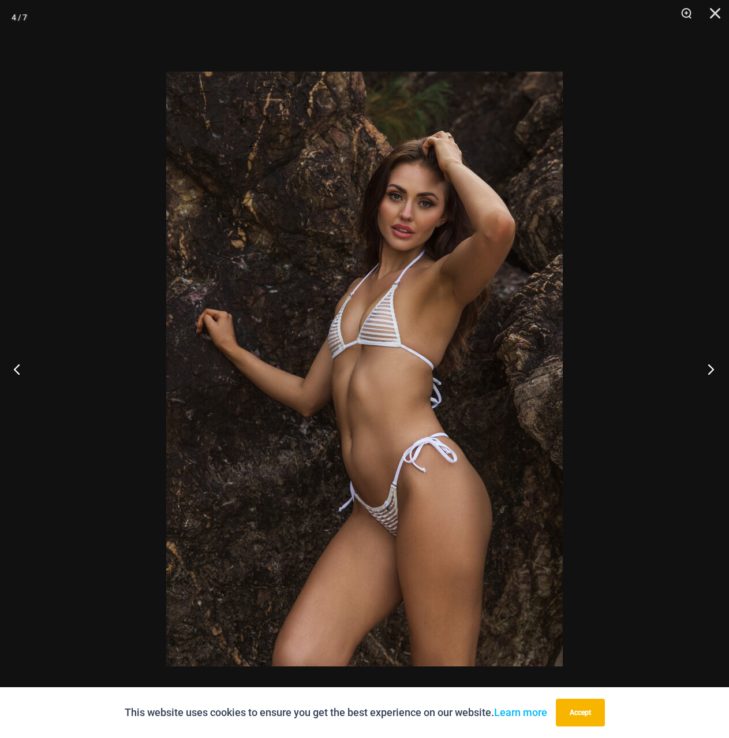
click at [707, 368] on button "Next" at bounding box center [707, 369] width 43 height 58
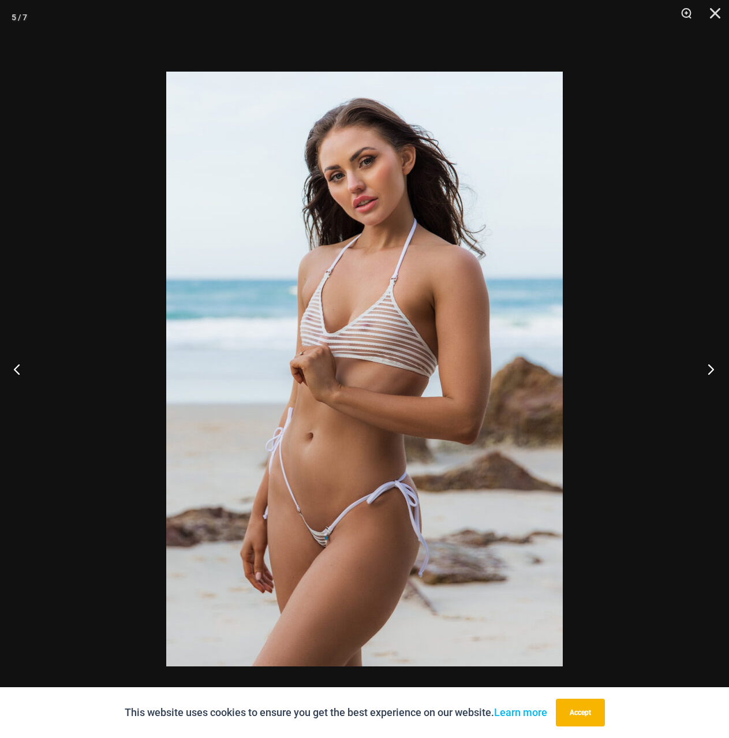
click at [715, 367] on button "Next" at bounding box center [707, 369] width 43 height 58
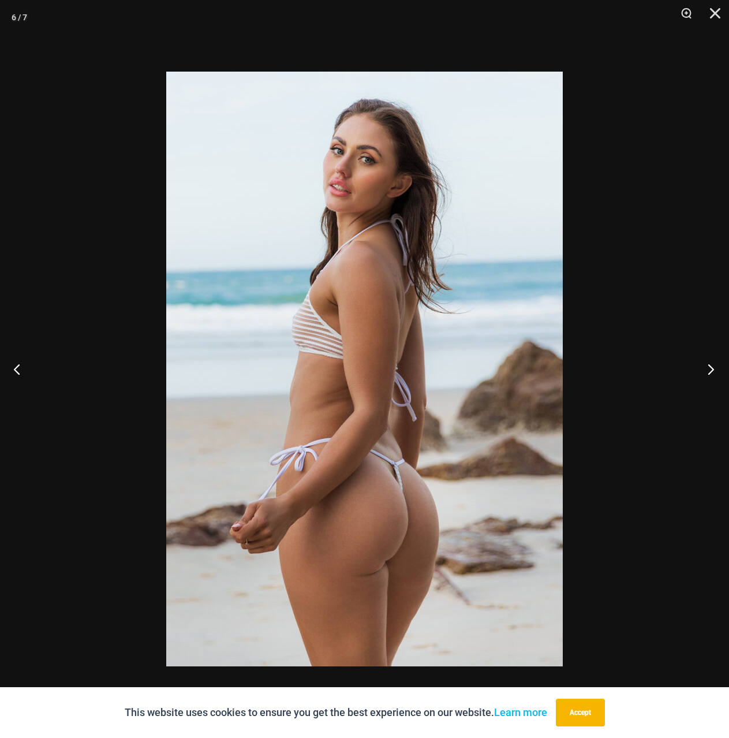
click at [714, 368] on button "Next" at bounding box center [707, 369] width 43 height 58
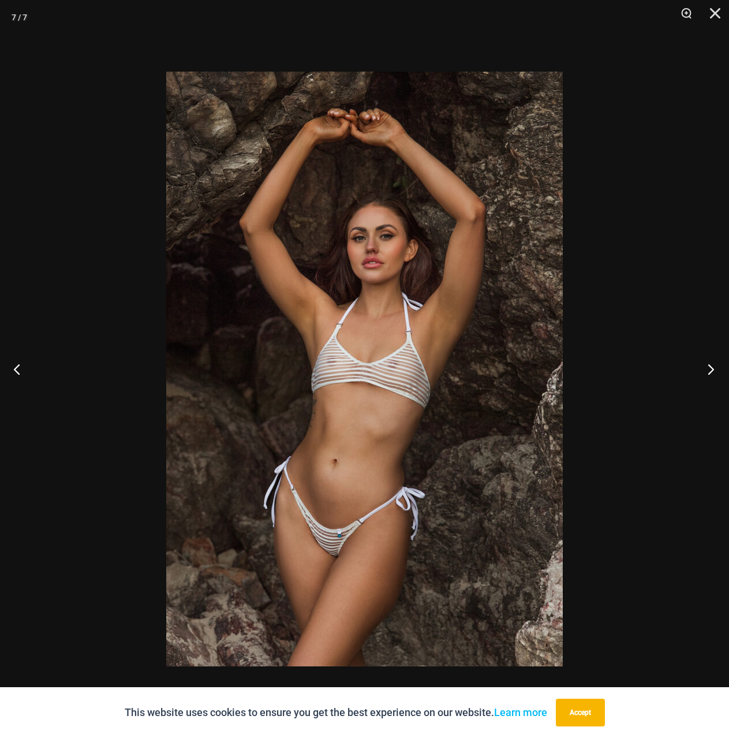
click at [712, 364] on button "Next" at bounding box center [707, 369] width 43 height 58
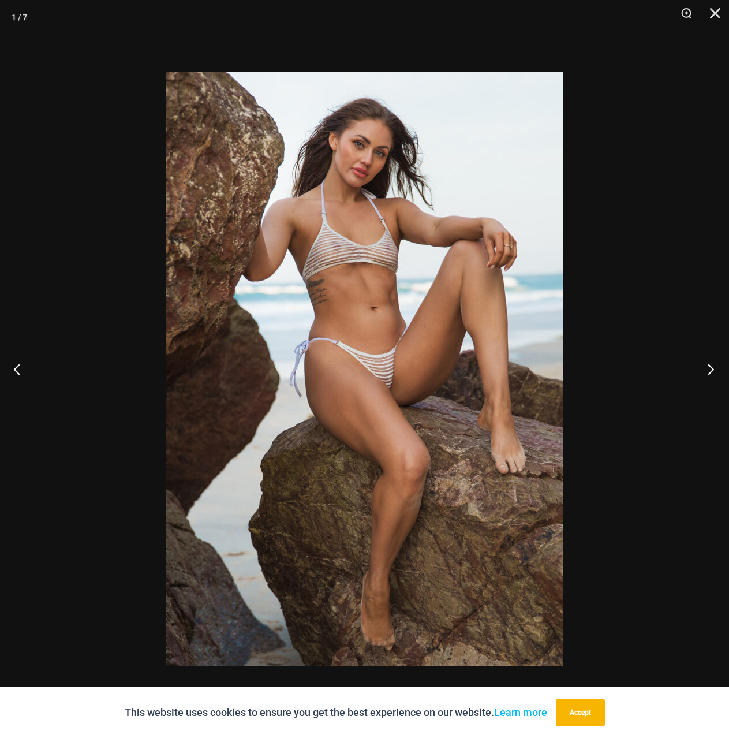
click at [707, 363] on button "Next" at bounding box center [707, 369] width 43 height 58
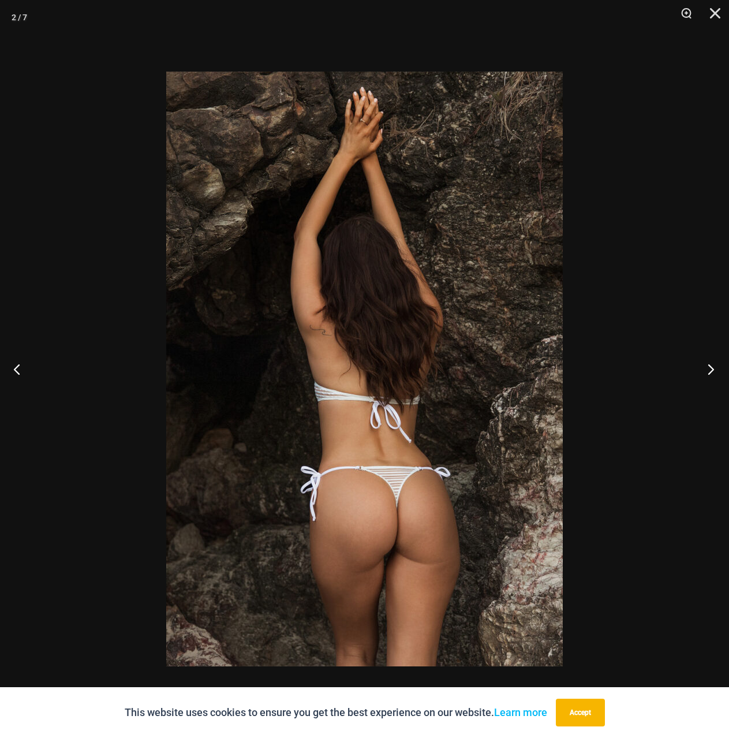
click at [707, 366] on button "Next" at bounding box center [707, 369] width 43 height 58
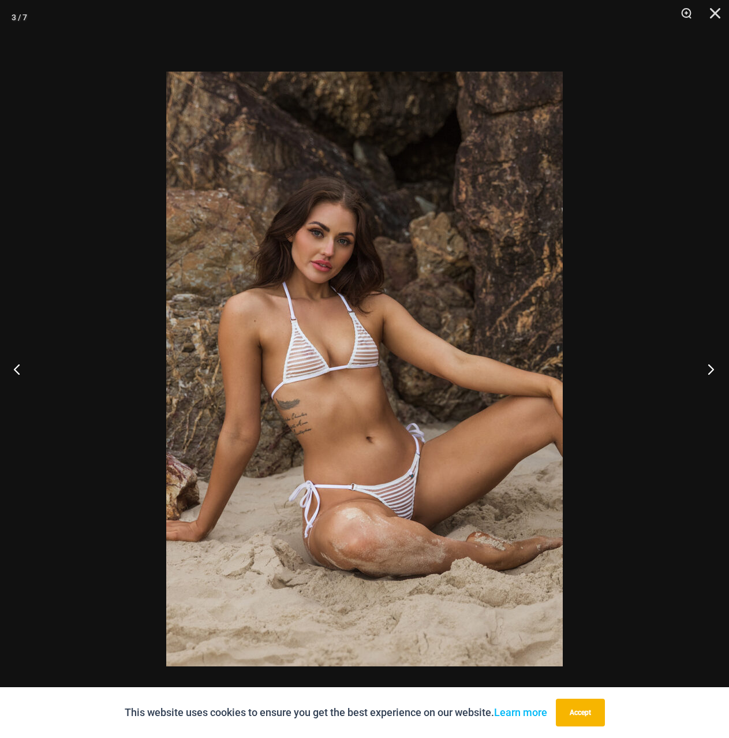
click at [709, 362] on button "Next" at bounding box center [707, 369] width 43 height 58
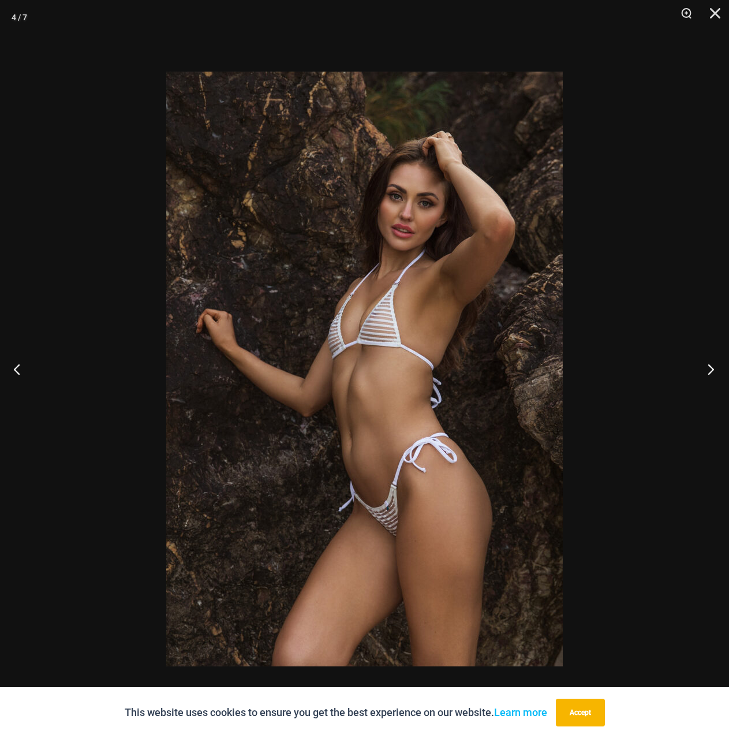
click at [708, 362] on button "Next" at bounding box center [707, 369] width 43 height 58
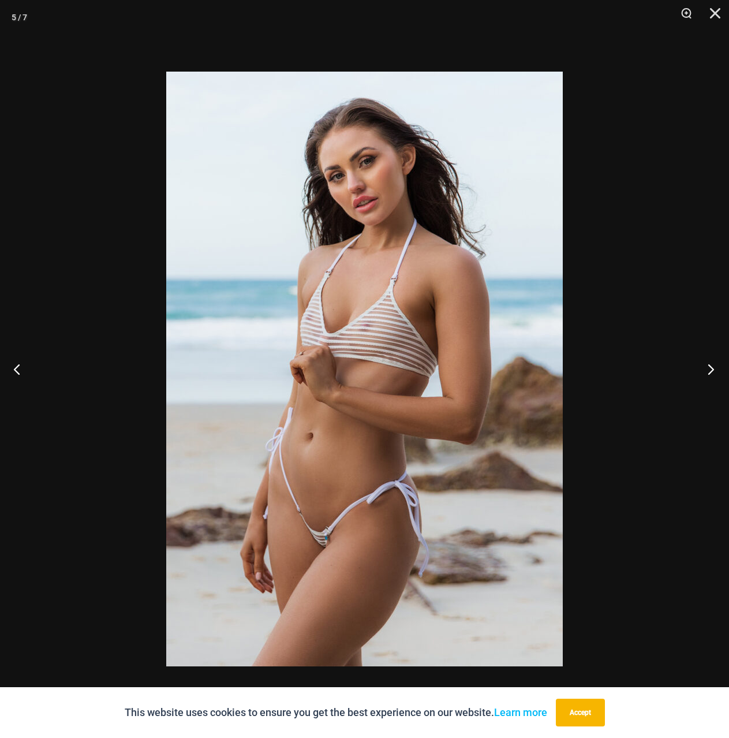
click at [708, 362] on button "Next" at bounding box center [707, 369] width 43 height 58
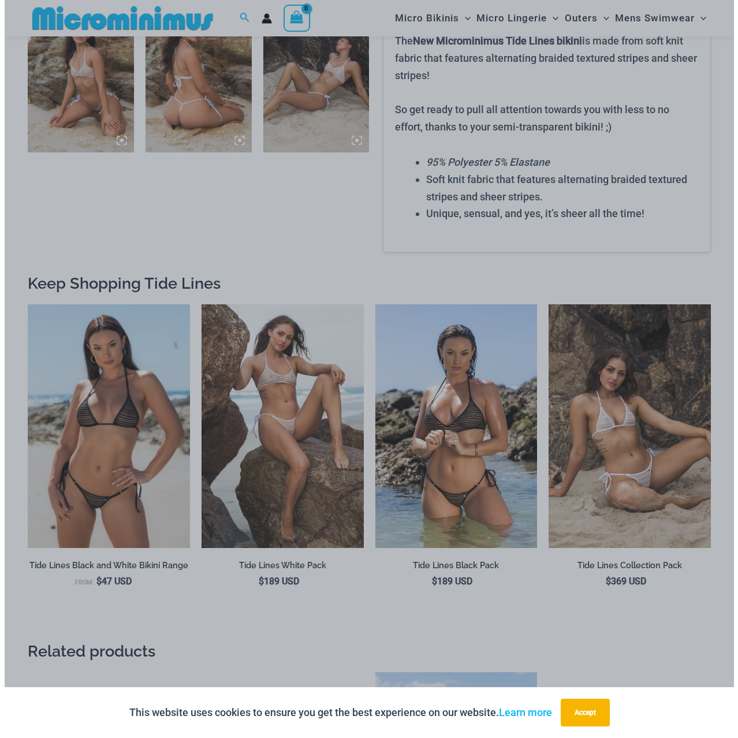
scroll to position [815, 0]
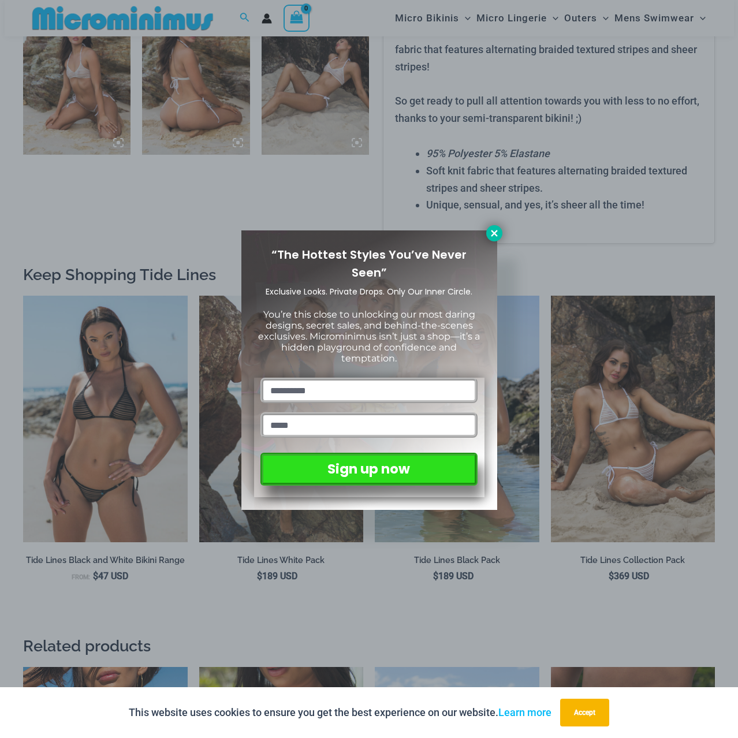
click at [497, 230] on icon at bounding box center [494, 233] width 6 height 6
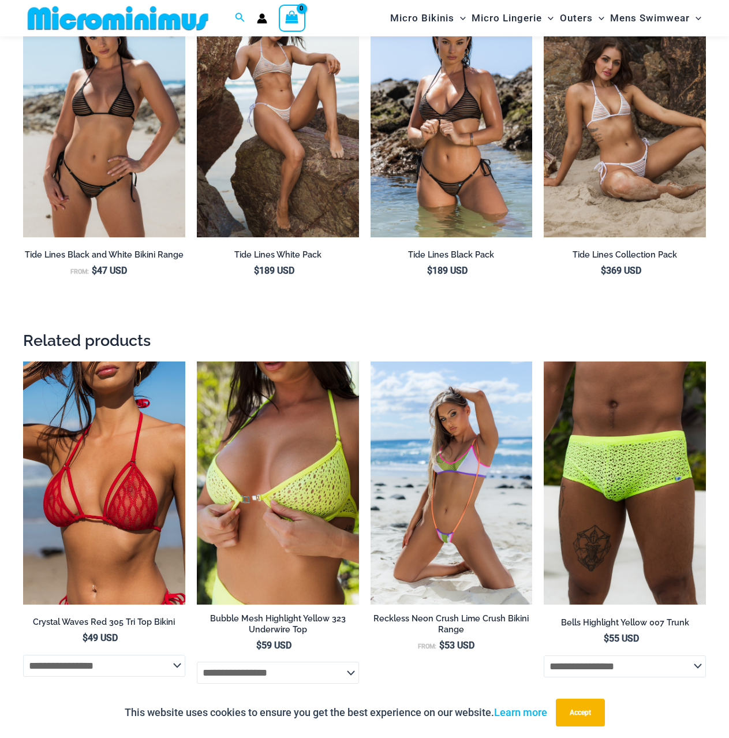
scroll to position [1153, 0]
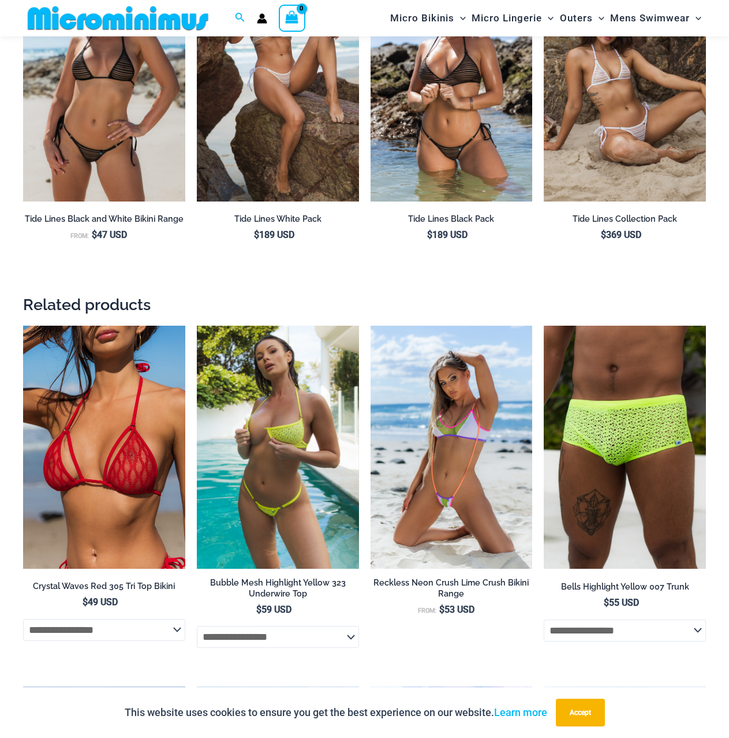
click at [319, 405] on img at bounding box center [278, 447] width 162 height 243
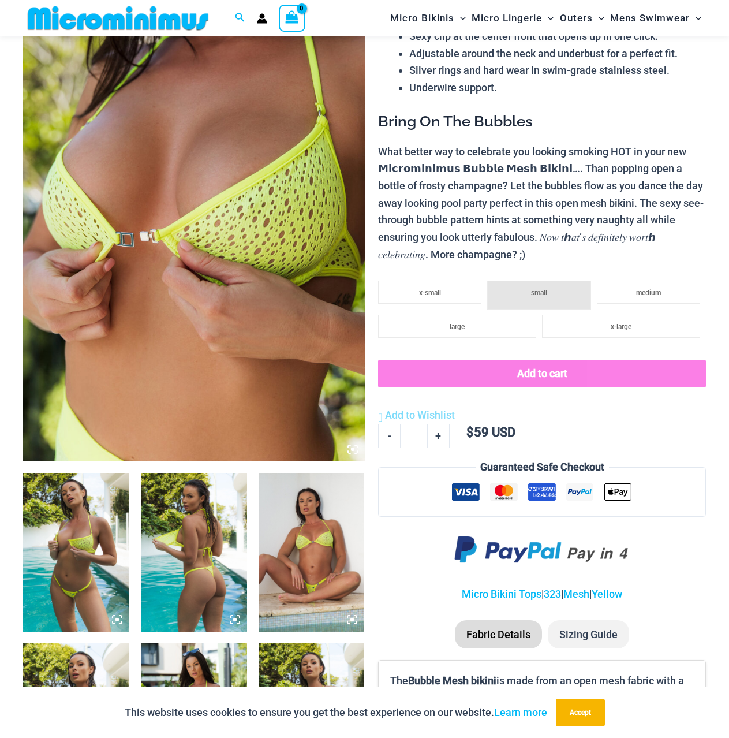
scroll to position [221, 0]
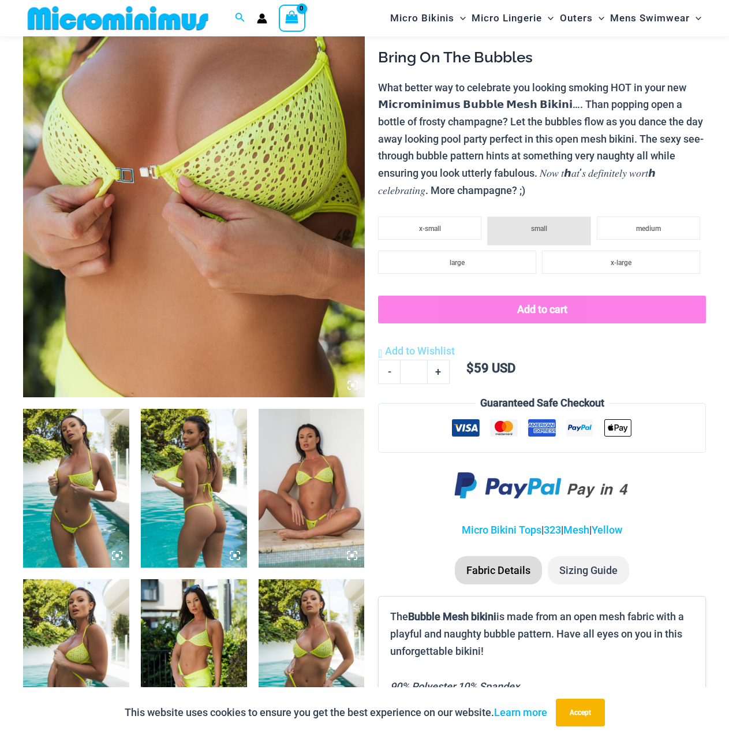
click at [114, 555] on icon at bounding box center [117, 555] width 10 height 10
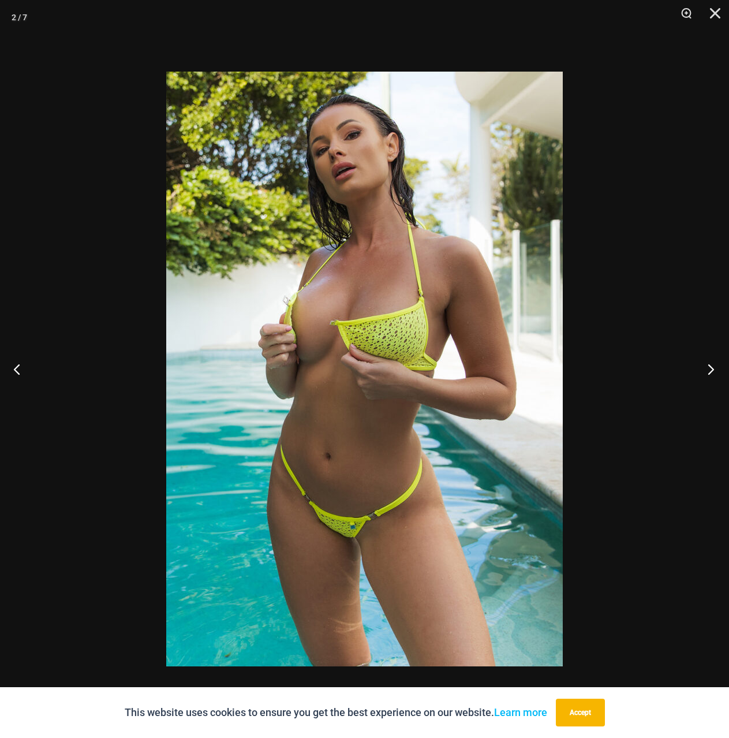
click at [708, 366] on button "Next" at bounding box center [707, 369] width 43 height 58
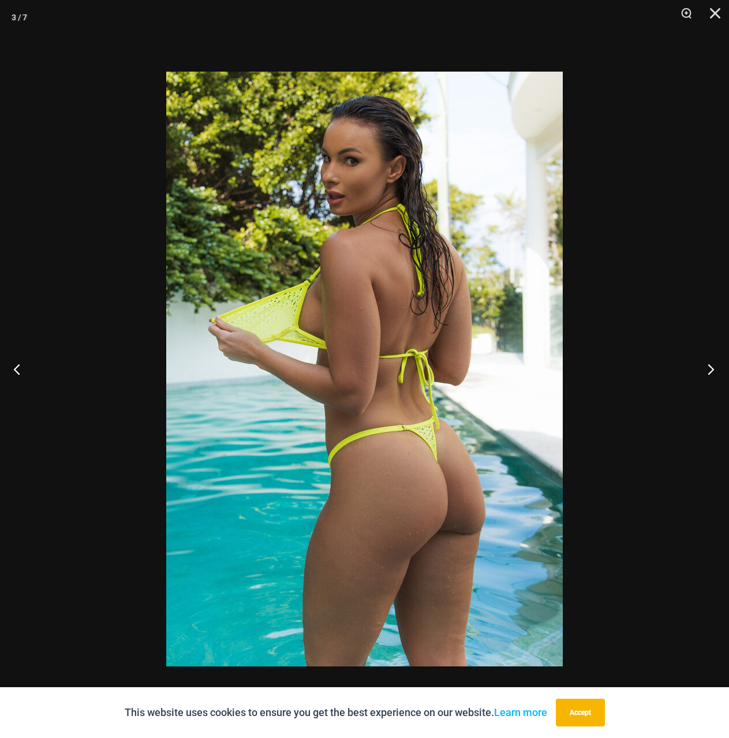
click at [708, 366] on button "Next" at bounding box center [707, 369] width 43 height 58
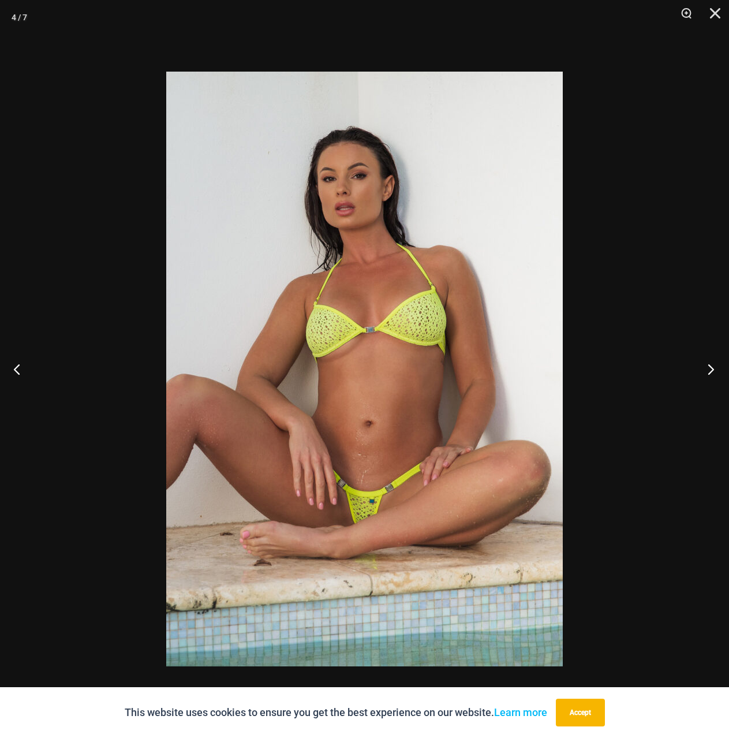
click at [708, 366] on button "Next" at bounding box center [707, 369] width 43 height 58
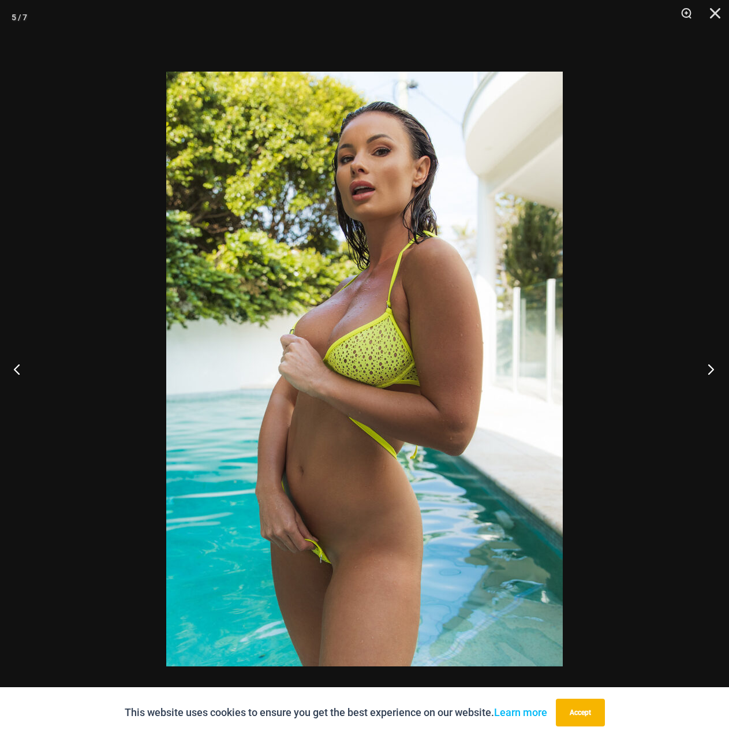
click at [708, 366] on button "Next" at bounding box center [707, 369] width 43 height 58
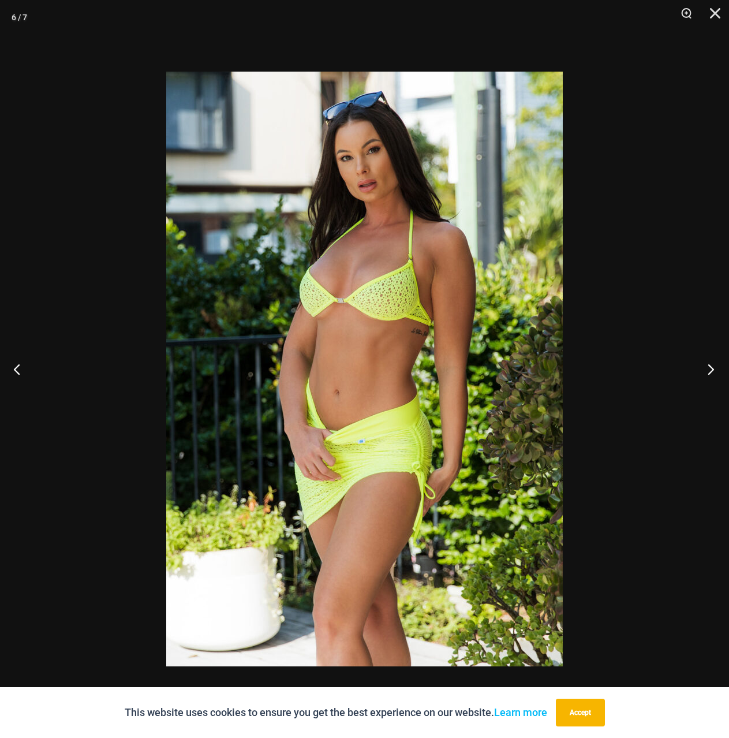
click at [708, 366] on button "Next" at bounding box center [707, 369] width 43 height 58
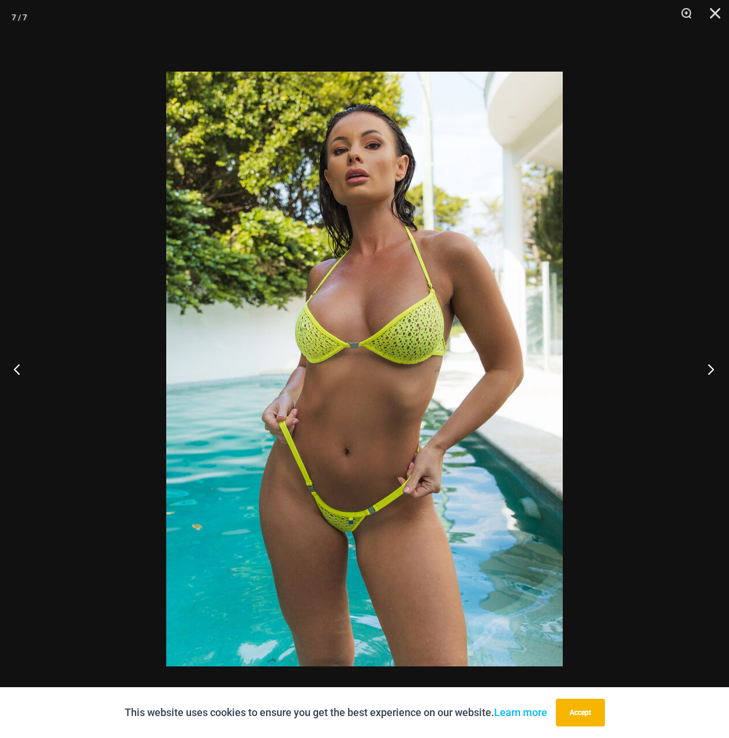
click at [708, 366] on button "Next" at bounding box center [707, 369] width 43 height 58
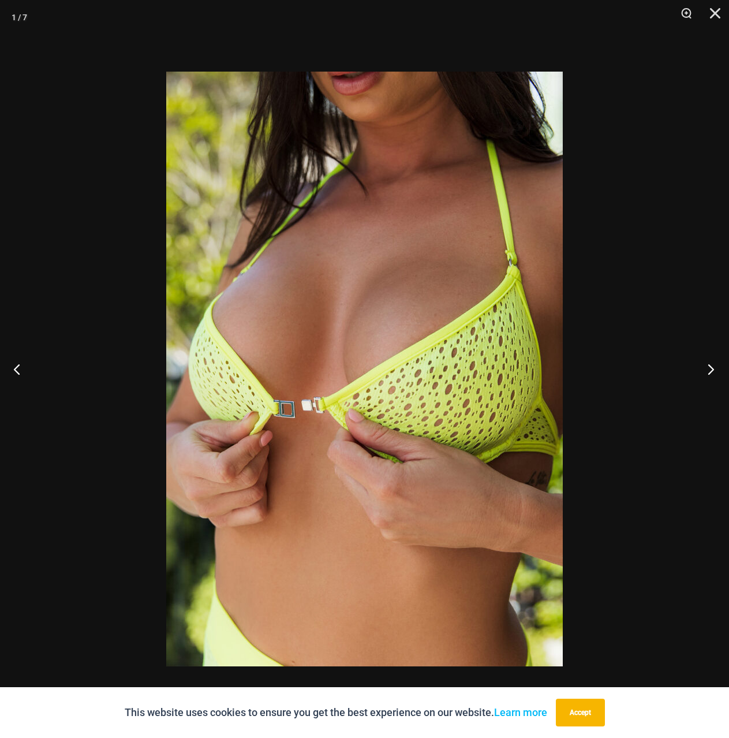
click at [708, 366] on button "Next" at bounding box center [707, 369] width 43 height 58
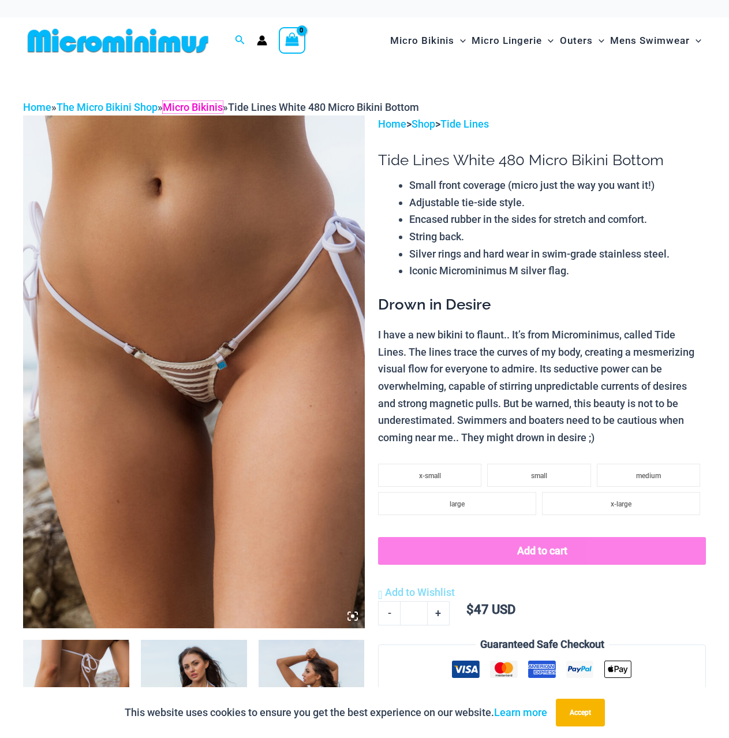
drag, startPoint x: 225, startPoint y: 107, endPoint x: 241, endPoint y: 119, distance: 20.2
click at [223, 107] on link "Micro Bikinis" at bounding box center [193, 107] width 60 height 12
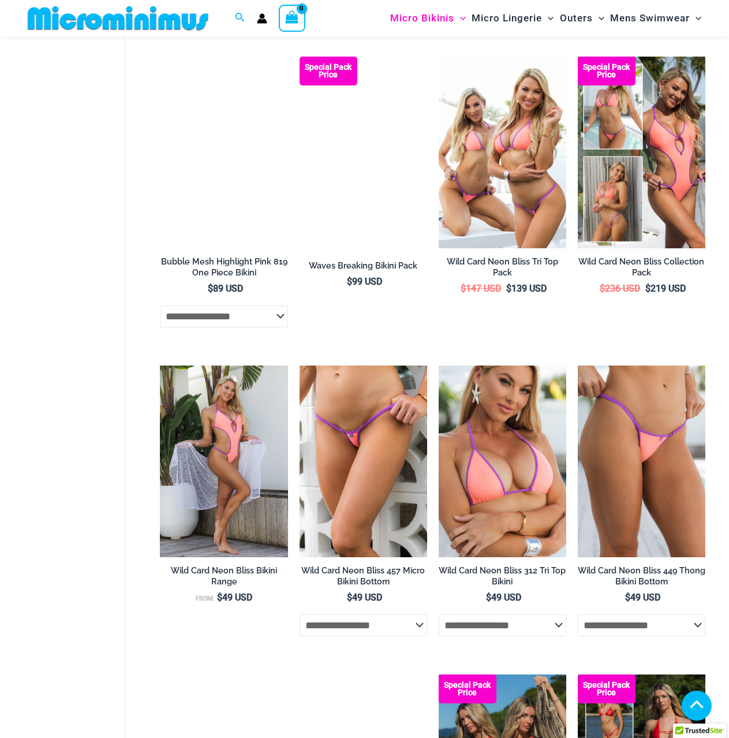
scroll to position [1952, 0]
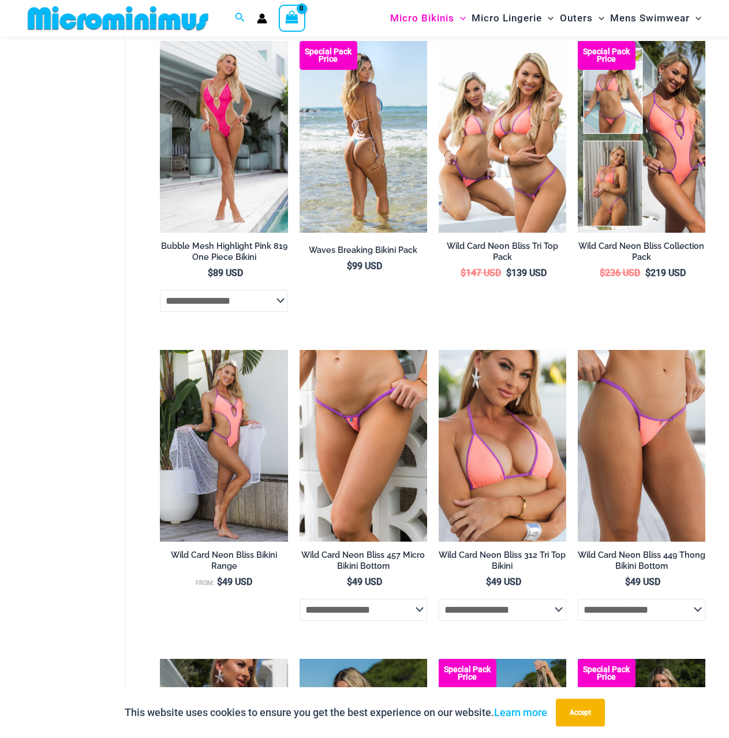
click at [372, 191] on img at bounding box center [364, 137] width 128 height 192
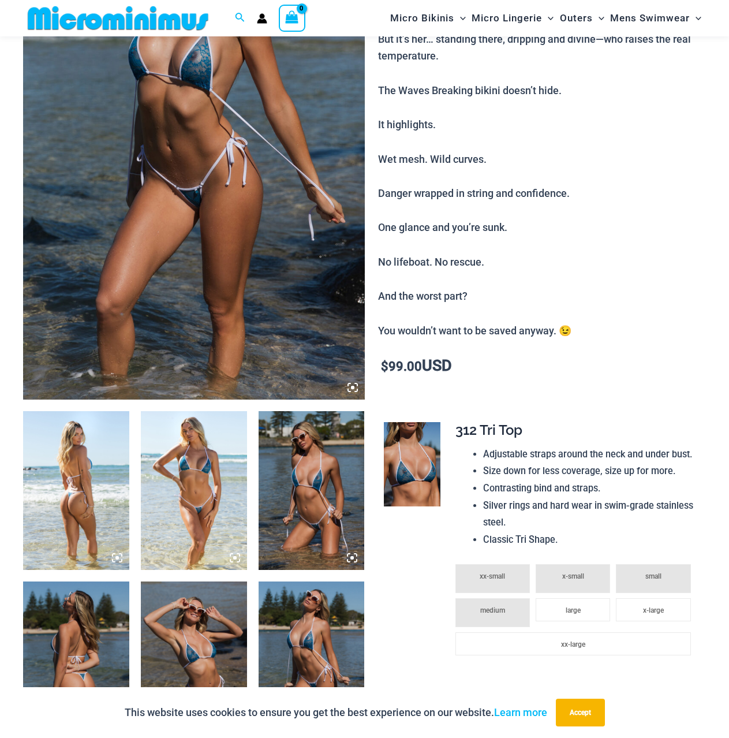
scroll to position [221, 0]
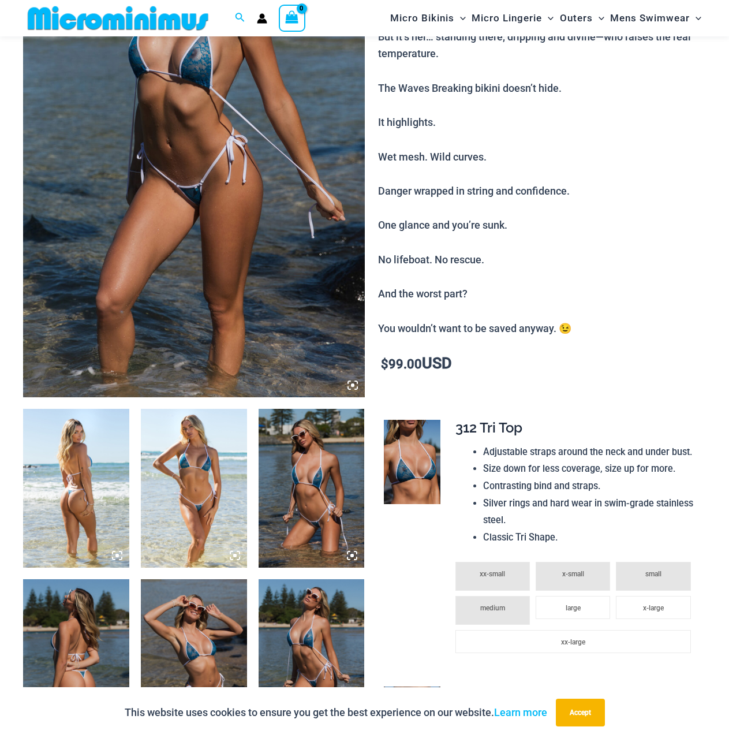
click at [119, 555] on icon at bounding box center [117, 555] width 10 height 10
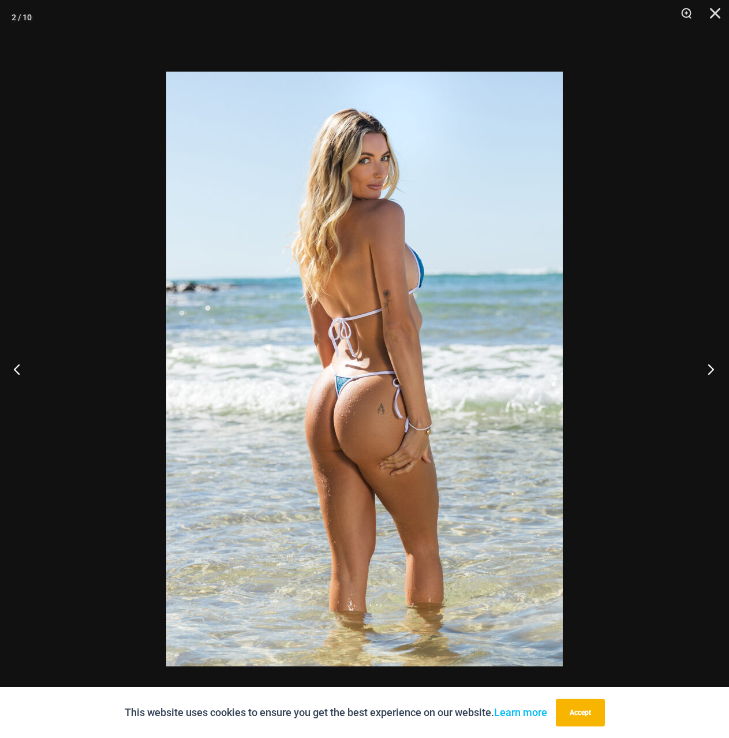
click at [713, 368] on button "Next" at bounding box center [707, 369] width 43 height 58
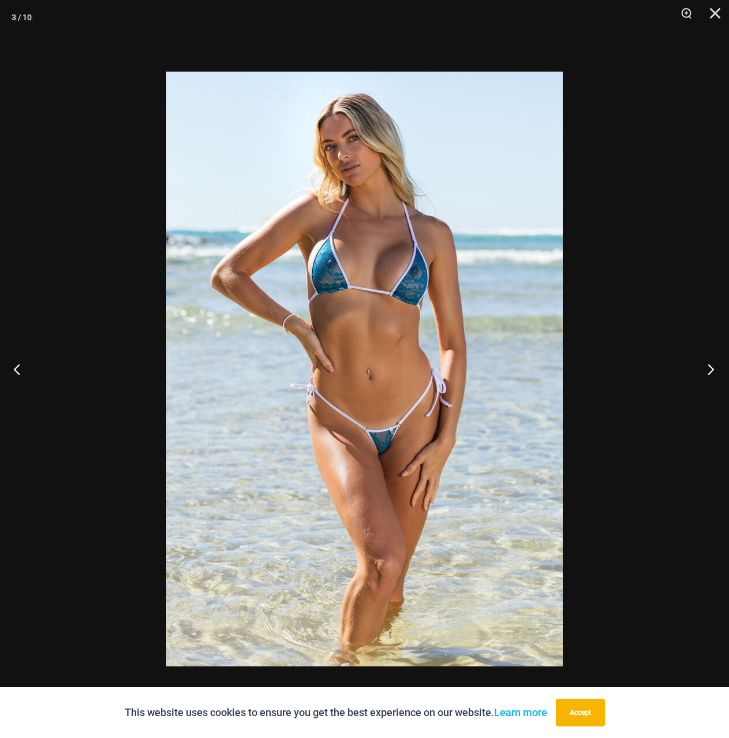
click at [713, 368] on button "Next" at bounding box center [707, 369] width 43 height 58
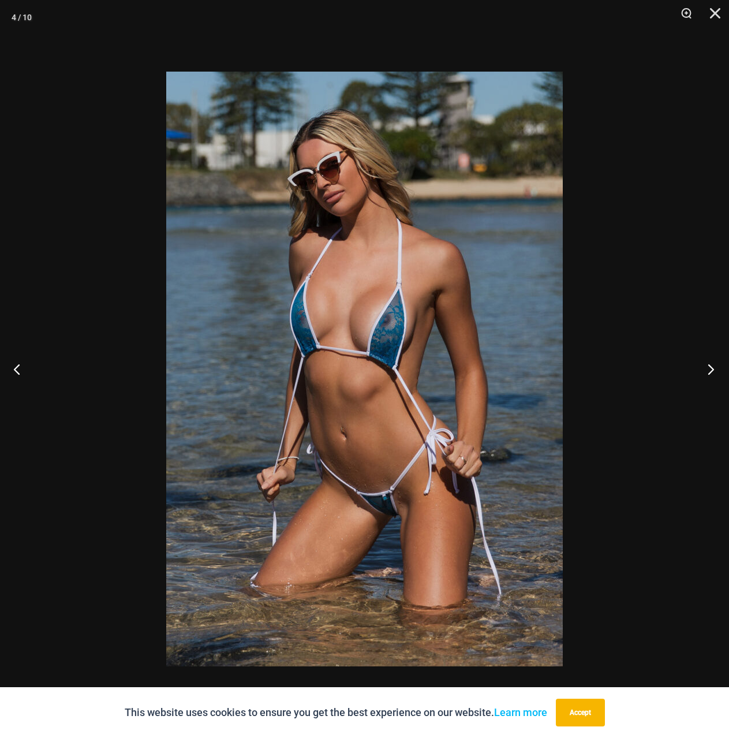
click at [714, 360] on button "Next" at bounding box center [707, 369] width 43 height 58
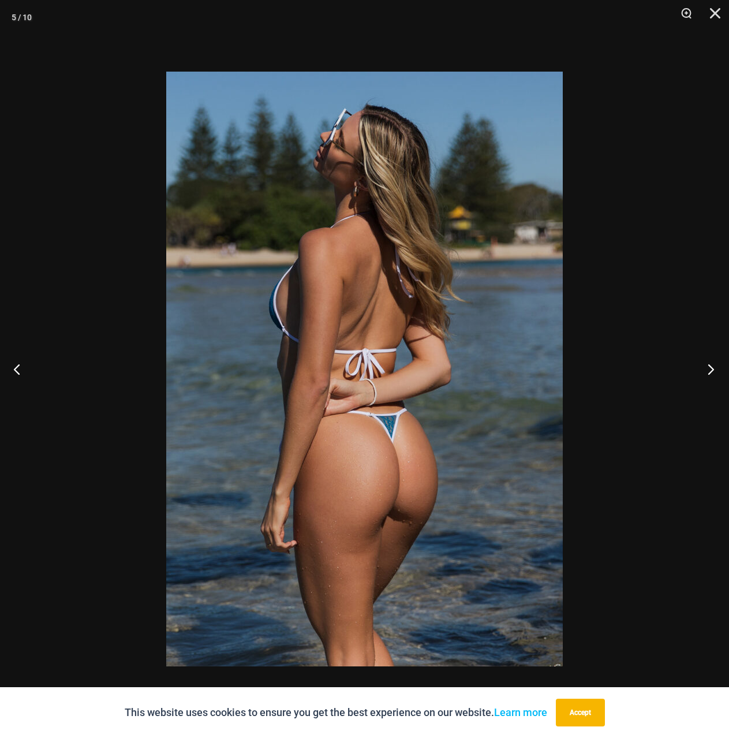
click at [714, 360] on button "Next" at bounding box center [707, 369] width 43 height 58
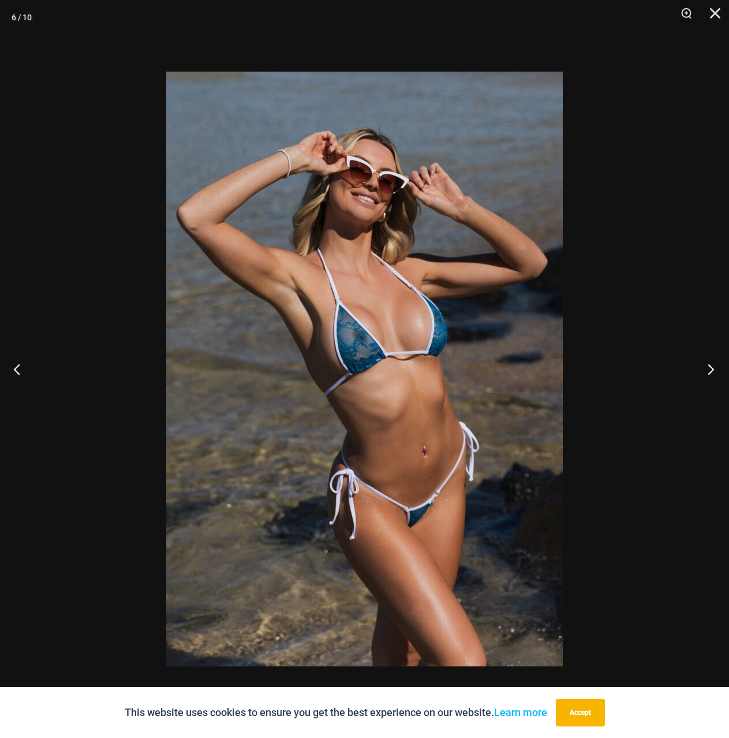
click at [715, 364] on button "Next" at bounding box center [707, 369] width 43 height 58
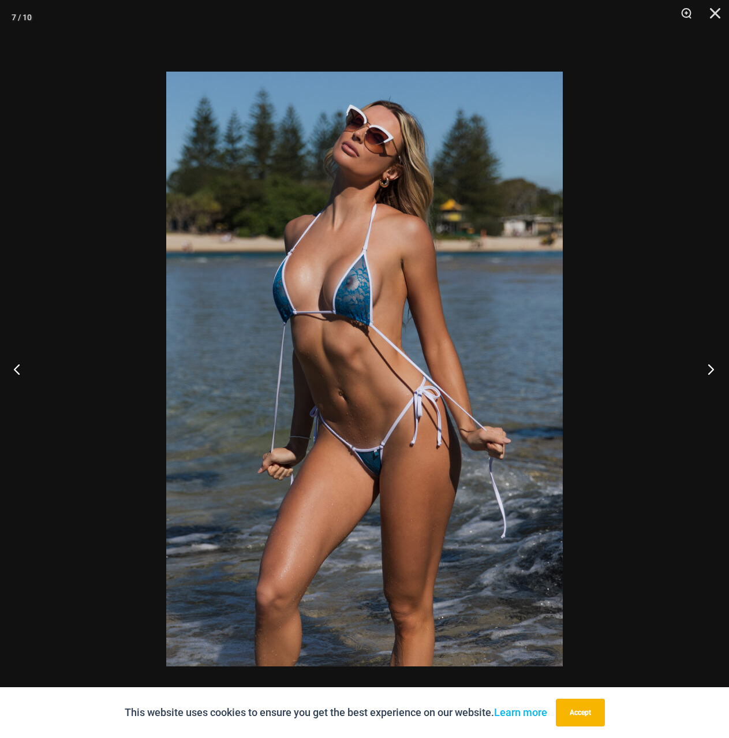
click at [715, 364] on button "Next" at bounding box center [707, 369] width 43 height 58
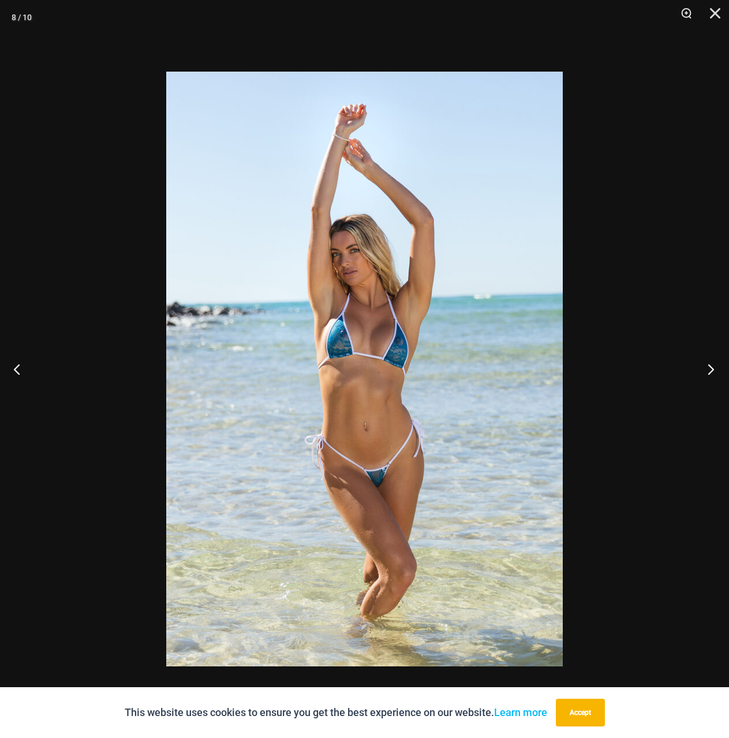
click at [713, 369] on button "Next" at bounding box center [707, 369] width 43 height 58
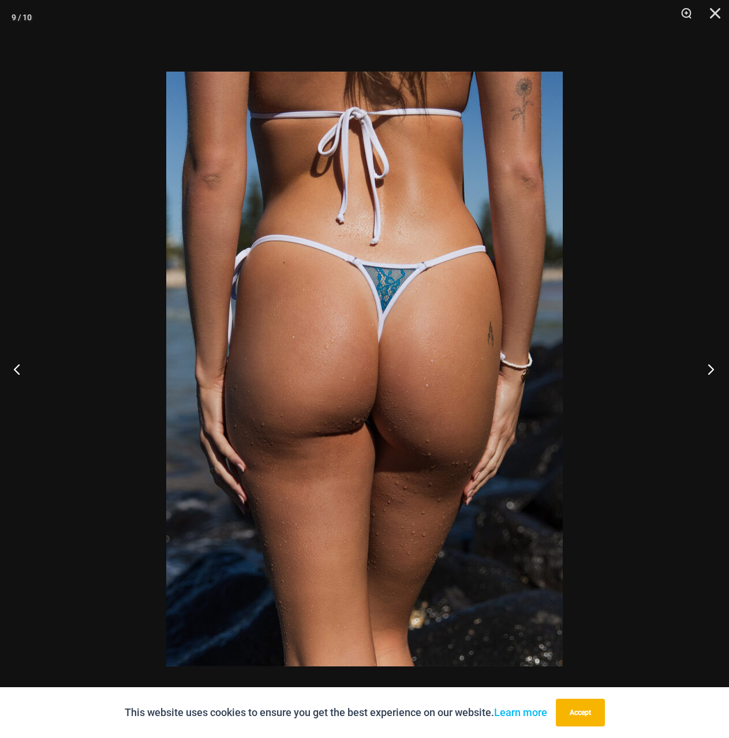
click at [711, 368] on button "Next" at bounding box center [707, 369] width 43 height 58
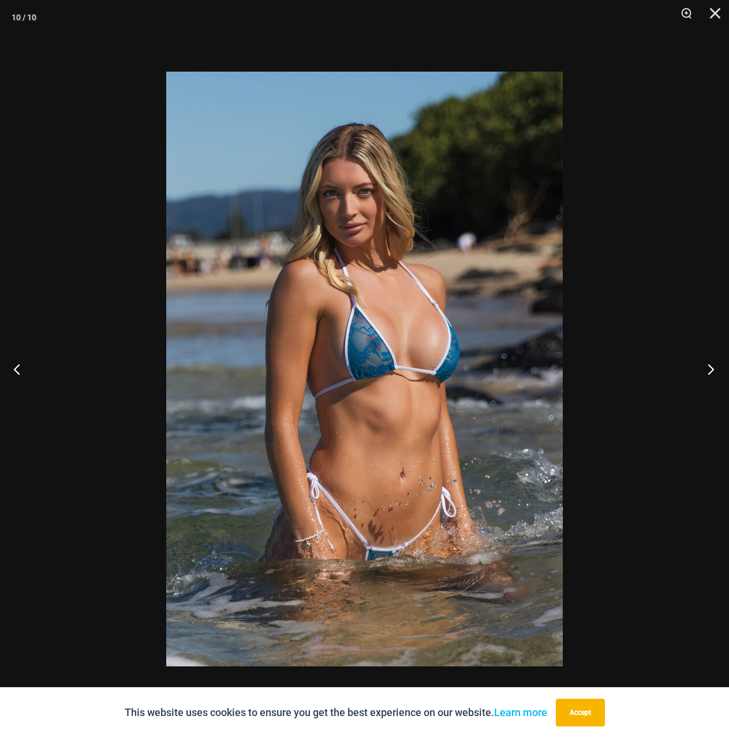
click at [711, 361] on button "Next" at bounding box center [707, 369] width 43 height 58
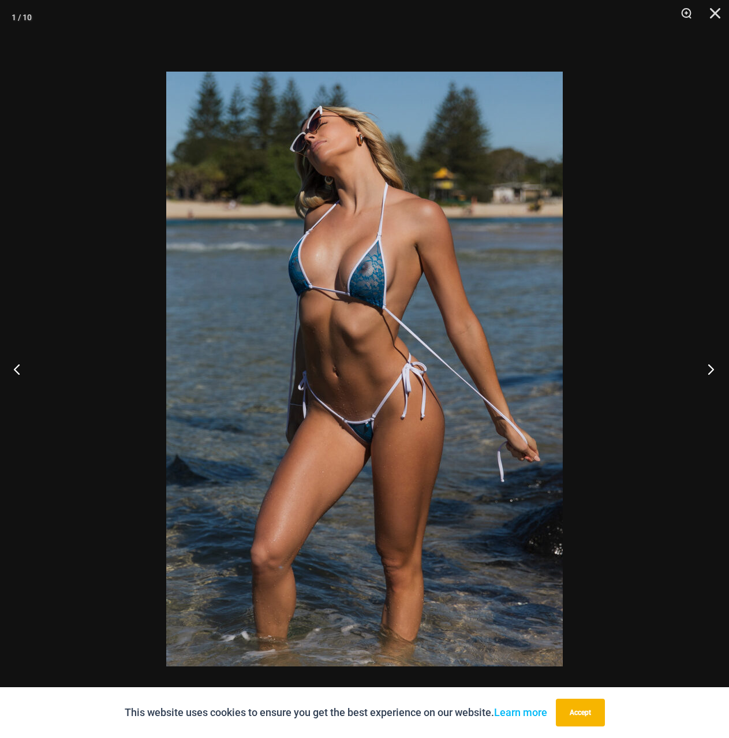
click at [707, 364] on button "Next" at bounding box center [707, 369] width 43 height 58
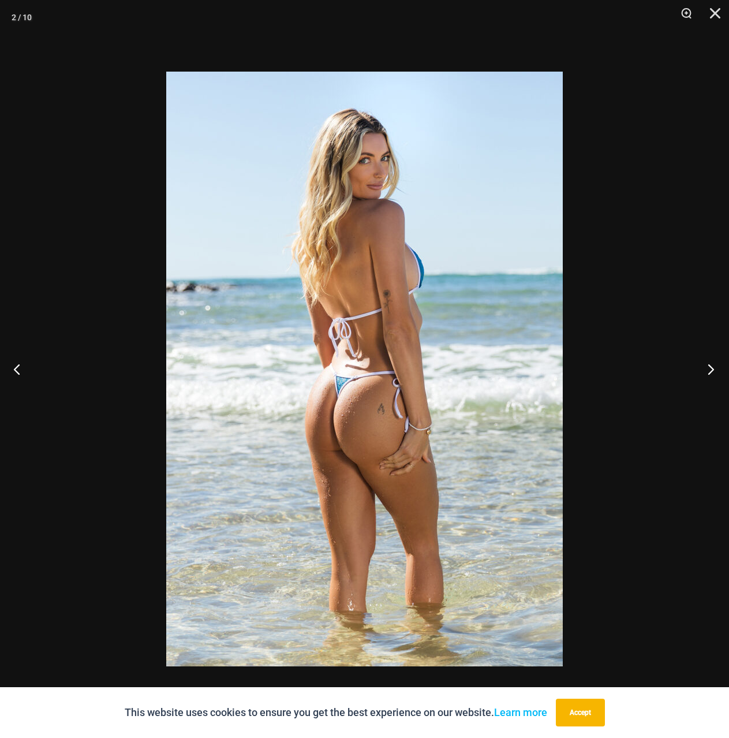
click at [706, 364] on button "Next" at bounding box center [707, 369] width 43 height 58
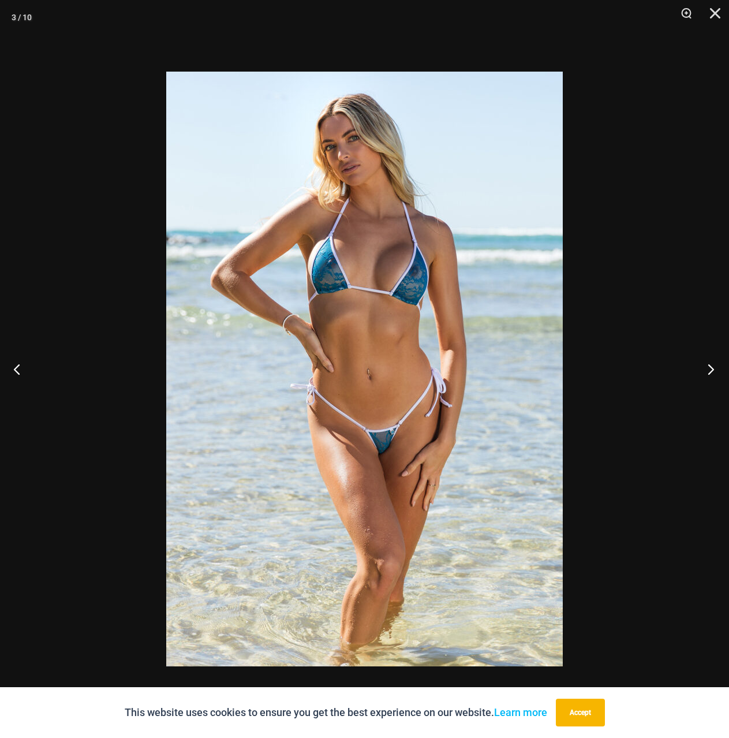
click at [708, 361] on button "Next" at bounding box center [707, 369] width 43 height 58
